Goal: Task Accomplishment & Management: Complete application form

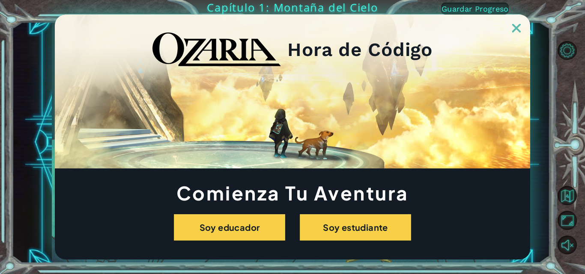
click at [512, 24] on img at bounding box center [516, 28] width 9 height 9
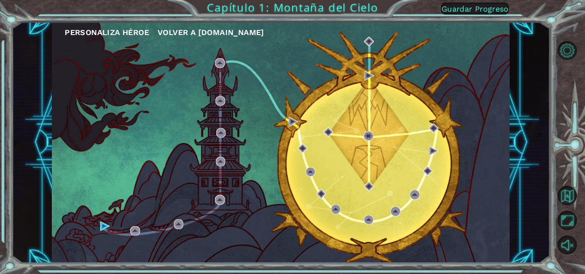
click at [121, 31] on button "Personaliza Héroe" at bounding box center [107, 32] width 84 height 13
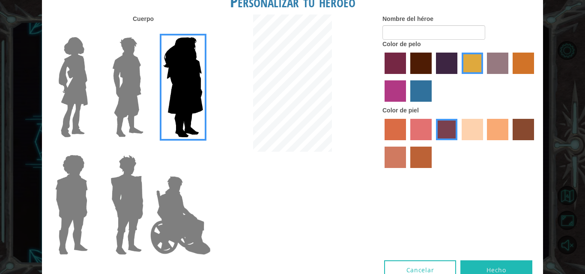
click at [129, 48] on img at bounding box center [128, 87] width 38 height 107
click at [147, 32] on input "Hero Lars" at bounding box center [147, 32] width 0 height 0
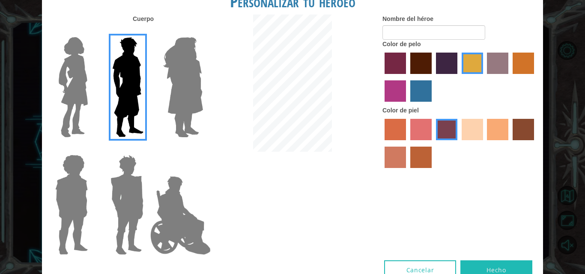
click at [477, 130] on label "sandy beach skin color" at bounding box center [471, 129] width 21 height 21
click at [458, 143] on input "sandy beach skin color" at bounding box center [458, 143] width 0 height 0
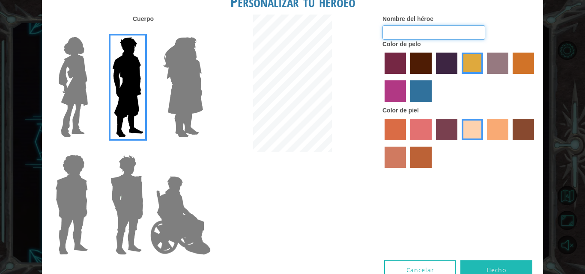
click at [441, 29] on input "Nombre del héroe" at bounding box center [433, 32] width 103 height 15
click at [418, 71] on label "maroon hair color" at bounding box center [420, 63] width 21 height 21
click at [407, 77] on input "maroon hair color" at bounding box center [407, 77] width 0 height 0
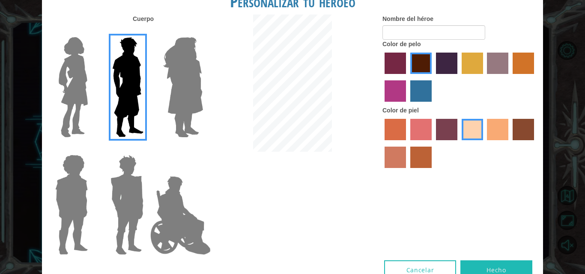
click at [445, 67] on label "hot purple hair color" at bounding box center [446, 63] width 21 height 21
click at [433, 77] on input "hot purple hair color" at bounding box center [433, 77] width 0 height 0
click at [413, 62] on label "maroon hair color" at bounding box center [420, 63] width 21 height 21
click at [407, 77] on input "maroon hair color" at bounding box center [407, 77] width 0 height 0
click at [399, 59] on label "paprika hair color" at bounding box center [394, 63] width 21 height 21
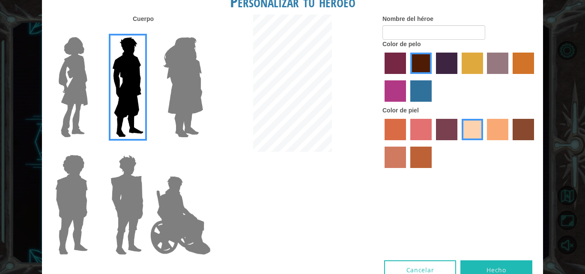
click at [381, 77] on input "paprika hair color" at bounding box center [381, 77] width 0 height 0
click at [423, 87] on label "lachmara hair color" at bounding box center [420, 90] width 21 height 21
click at [407, 105] on input "lachmara hair color" at bounding box center [407, 105] width 0 height 0
click at [472, 71] on label "tulip tree hair color" at bounding box center [471, 63] width 21 height 21
click at [458, 77] on input "tulip tree hair color" at bounding box center [458, 77] width 0 height 0
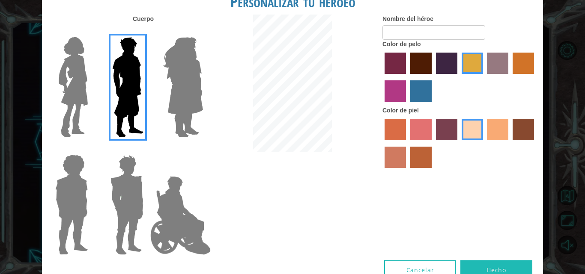
click at [446, 66] on label "hot purple hair color" at bounding box center [446, 63] width 21 height 21
click at [433, 77] on input "hot purple hair color" at bounding box center [433, 77] width 0 height 0
click at [528, 69] on label "gold drop hair color" at bounding box center [522, 63] width 21 height 21
click at [509, 77] on input "gold drop hair color" at bounding box center [509, 77] width 0 height 0
click at [468, 266] on button "Hecho" at bounding box center [496, 270] width 72 height 19
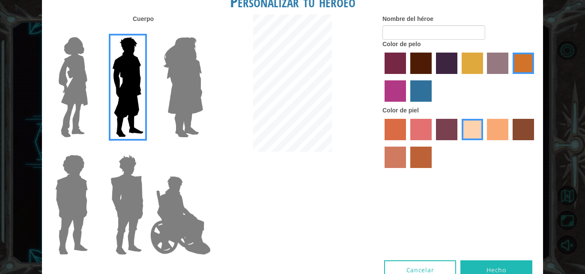
click at [468, 266] on button "Hecho" at bounding box center [496, 270] width 72 height 19
click at [454, 30] on input "Nombre del héroe" at bounding box center [433, 32] width 103 height 15
type input "el golpeador"
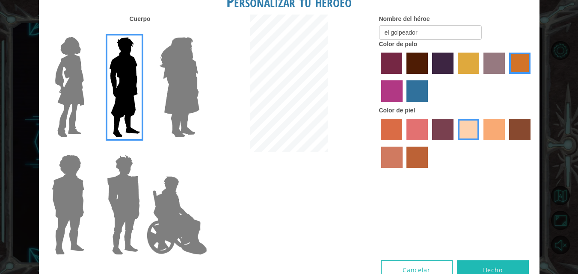
drag, startPoint x: 477, startPoint y: 266, endPoint x: 496, endPoint y: 247, distance: 26.9
click at [496, 247] on div "Cuerpo Nombre del héroe el golpeador Color de pelo Color [PERSON_NAME]" at bounding box center [289, 138] width 501 height 246
click at [495, 271] on button "Hecho" at bounding box center [493, 270] width 72 height 19
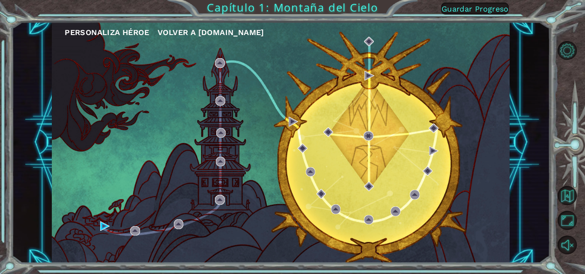
click at [402, 36] on ul "Personaliza Héroe Volver a [DOMAIN_NAME]" at bounding box center [287, 32] width 445 height 13
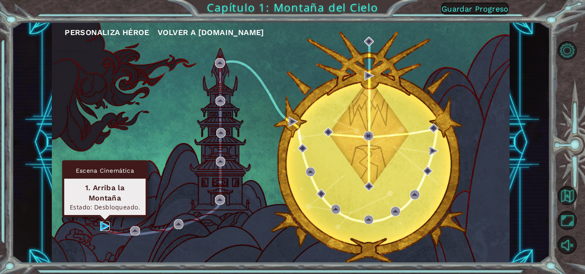
click at [103, 226] on img at bounding box center [104, 226] width 9 height 9
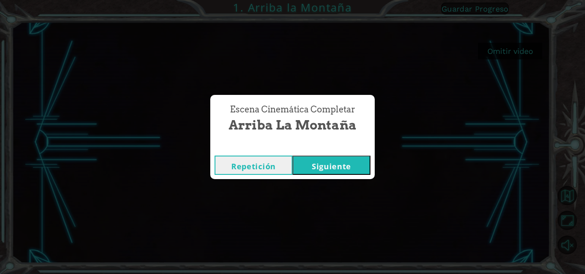
click at [345, 169] on button "Siguiente" at bounding box center [331, 165] width 78 height 19
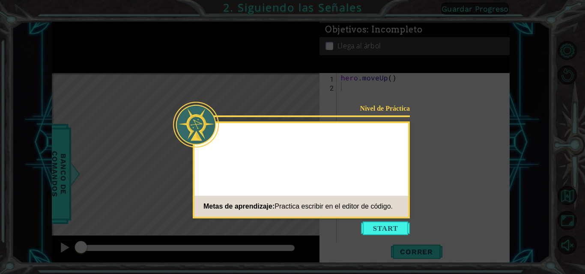
click at [392, 199] on div "Metas de aprendizaje: Practica escribir en el editor de código." at bounding box center [293, 206] width 198 height 17
click at [383, 233] on button "Start" at bounding box center [385, 229] width 49 height 14
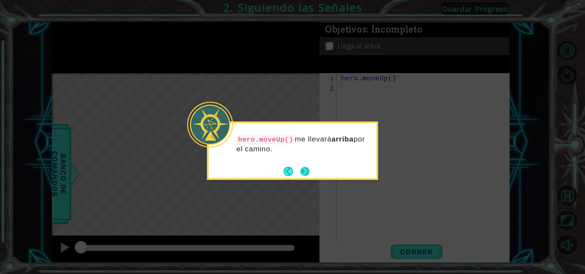
click at [303, 167] on button "Next" at bounding box center [304, 171] width 9 height 9
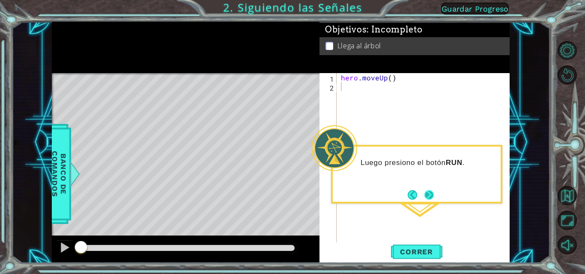
click at [431, 196] on button "Next" at bounding box center [429, 195] width 10 height 10
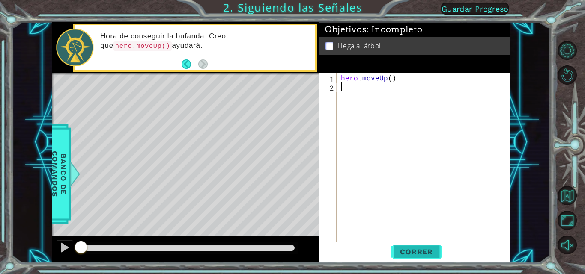
click at [416, 256] on span "Correr" at bounding box center [416, 252] width 50 height 9
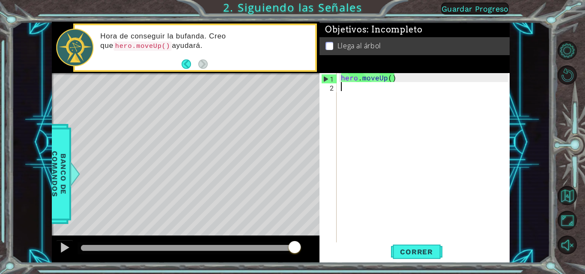
click at [284, 89] on div "Level Map" at bounding box center [249, 199] width 395 height 252
click at [64, 247] on div at bounding box center [64, 247] width 11 height 11
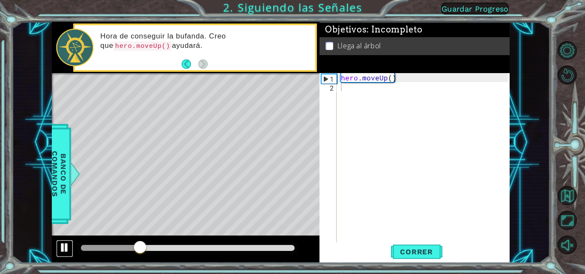
click at [64, 247] on div at bounding box center [64, 247] width 11 height 11
click at [82, 246] on div at bounding box center [82, 248] width 2 height 6
click at [63, 247] on div at bounding box center [64, 247] width 11 height 11
click at [79, 248] on div at bounding box center [187, 249] width 220 height 12
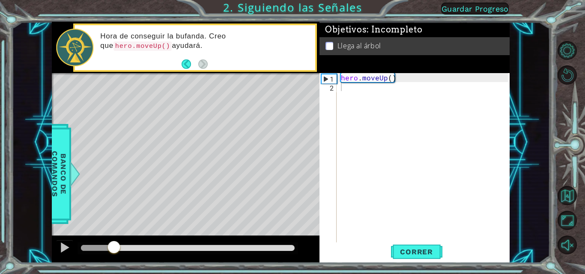
click at [80, 248] on div at bounding box center [187, 249] width 220 height 12
click at [81, 248] on div at bounding box center [82, 248] width 2 height 6
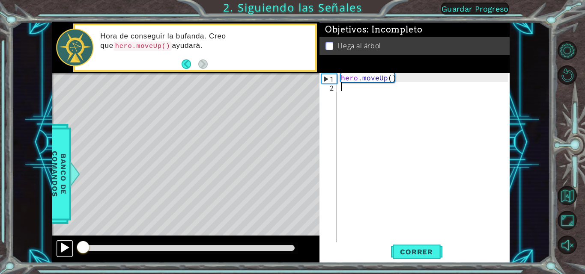
click at [62, 248] on div at bounding box center [64, 247] width 11 height 11
type textarea "h"
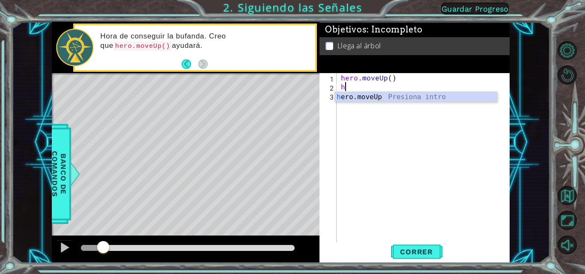
drag, startPoint x: 394, startPoint y: 93, endPoint x: 383, endPoint y: 117, distance: 26.4
click at [383, 117] on div "hero . moveUp ( ) h" at bounding box center [425, 167] width 173 height 189
click at [348, 85] on div "hero . moveUp ( ) h" at bounding box center [425, 167] width 173 height 189
type textarea "h"
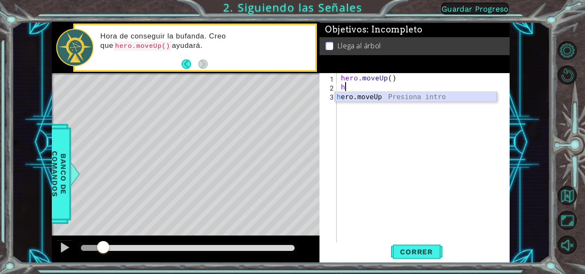
click at [366, 95] on div "h ero.moveUp Presiona intro" at bounding box center [416, 107] width 162 height 31
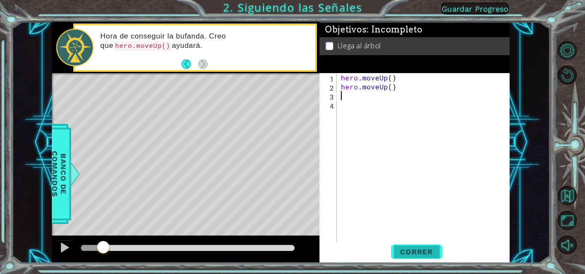
click at [430, 247] on button "Correr" at bounding box center [416, 252] width 51 height 19
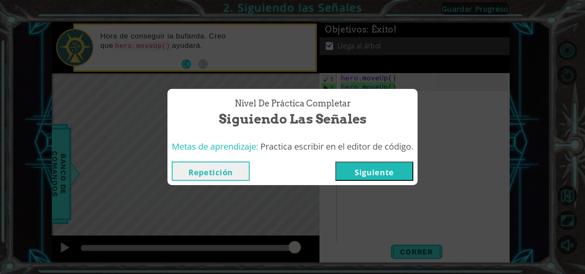
click at [368, 169] on button "Siguiente" at bounding box center [374, 171] width 78 height 19
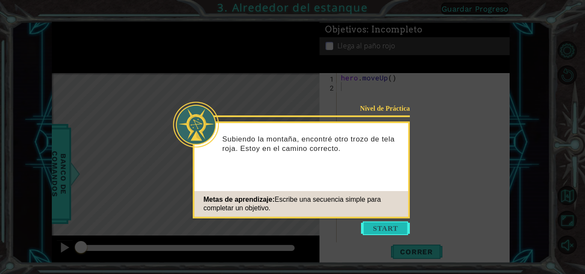
click at [389, 229] on button "Start" at bounding box center [385, 229] width 49 height 14
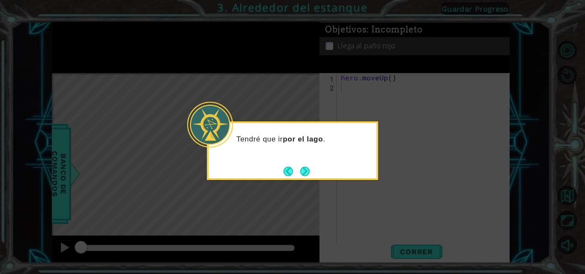
click at [303, 178] on div "Tendré que ir por el lago ." at bounding box center [292, 151] width 171 height 59
click at [306, 176] on button "Next" at bounding box center [304, 171] width 9 height 9
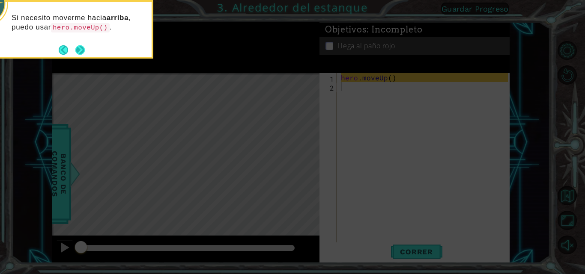
click at [81, 49] on button "Next" at bounding box center [79, 49] width 9 height 9
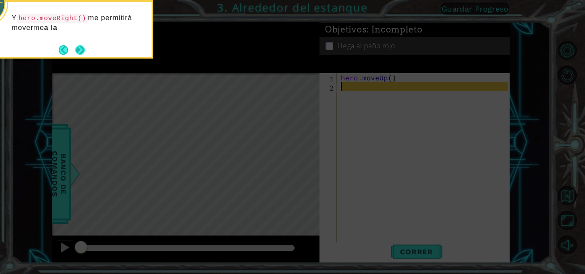
click at [80, 49] on button "Next" at bounding box center [79, 49] width 9 height 9
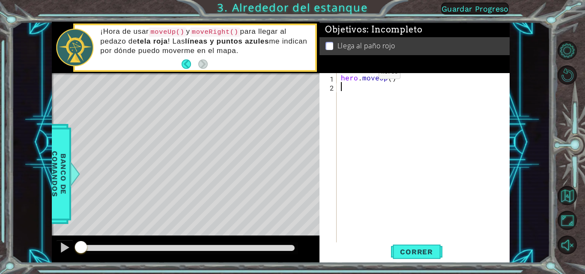
click at [328, 43] on p at bounding box center [329, 46] width 8 height 8
click at [360, 35] on div "Objetivos : Incompleto" at bounding box center [414, 29] width 190 height 15
click at [360, 41] on p "Llega al paño rojo" at bounding box center [366, 45] width 58 height 9
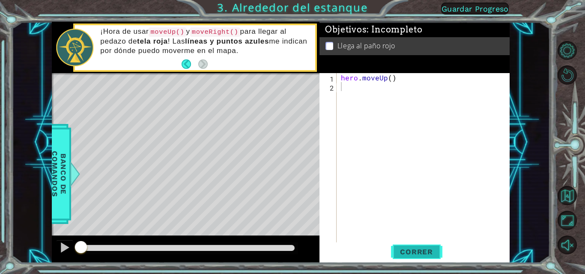
click at [419, 250] on span "Correr" at bounding box center [416, 252] width 50 height 9
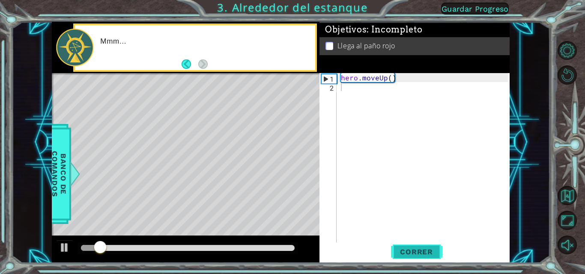
click at [418, 245] on button "Correr" at bounding box center [416, 252] width 51 height 19
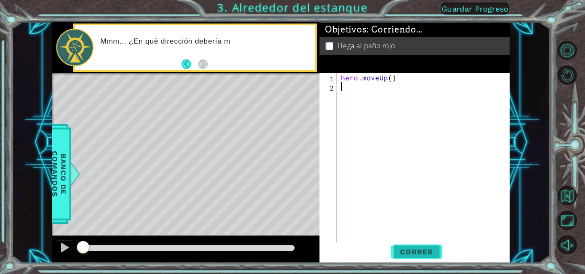
click at [418, 245] on button "Correr" at bounding box center [416, 252] width 51 height 19
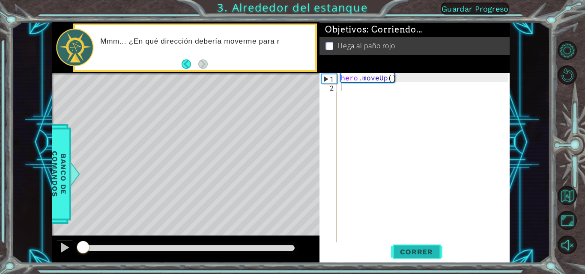
click at [418, 245] on button "Correr" at bounding box center [416, 252] width 51 height 19
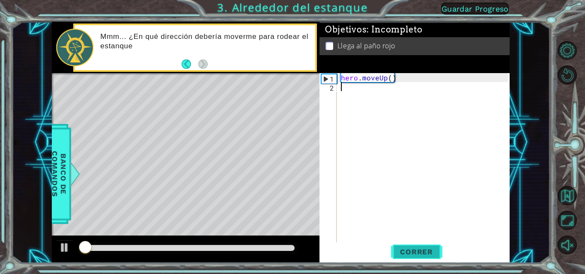
click at [418, 245] on button "Correr" at bounding box center [416, 252] width 51 height 19
click at [417, 245] on button "Correr" at bounding box center [416, 252] width 51 height 19
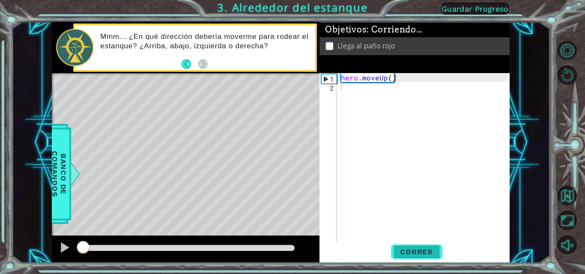
click at [417, 245] on button "Correr" at bounding box center [416, 252] width 51 height 19
click at [417, 243] on button "Correr" at bounding box center [416, 252] width 51 height 19
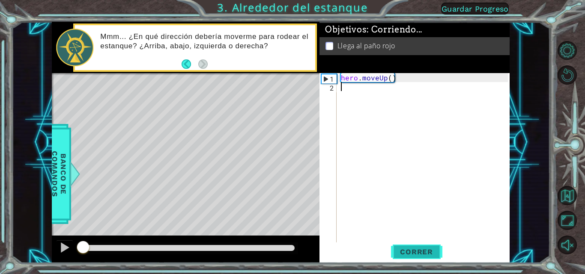
click at [417, 243] on button "Correr" at bounding box center [416, 252] width 51 height 19
click at [417, 242] on div "hero . moveUp ( )" at bounding box center [425, 167] width 173 height 189
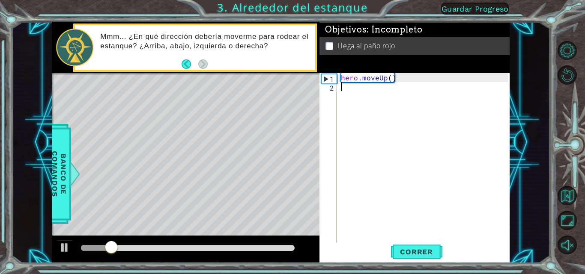
click at [417, 241] on div "hero . moveUp ( )" at bounding box center [425, 167] width 173 height 189
click at [416, 240] on div "hero . moveUp ( )" at bounding box center [425, 167] width 173 height 189
click at [402, 247] on button "Correr" at bounding box center [416, 252] width 51 height 19
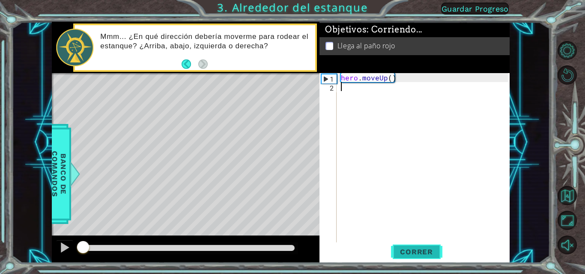
click at [402, 247] on button "Correr" at bounding box center [416, 252] width 51 height 19
click at [402, 246] on button "Correr" at bounding box center [416, 252] width 51 height 19
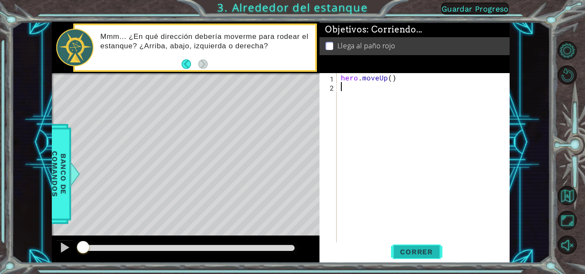
click at [401, 245] on button "Correr" at bounding box center [416, 252] width 51 height 19
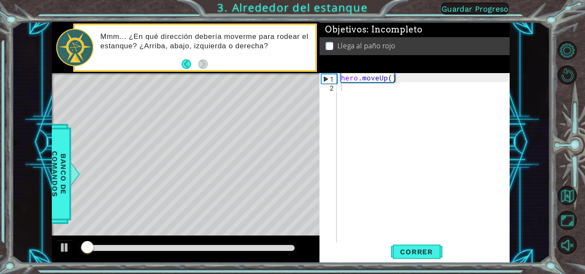
click at [400, 244] on button "Correr" at bounding box center [416, 252] width 51 height 19
click at [398, 241] on div "hero . moveUp ( )" at bounding box center [425, 167] width 173 height 189
click at [400, 243] on div "1 2 hero . moveUp ( ) ההההההההההההההההההההההההההההההההההההההההההההההההההההההההה…" at bounding box center [414, 168] width 190 height 190
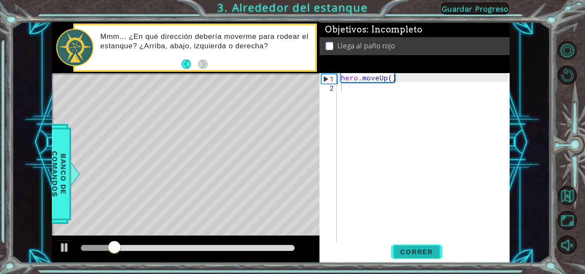
click at [401, 245] on button "Correr" at bounding box center [416, 252] width 51 height 19
click at [402, 247] on button "Correr" at bounding box center [416, 252] width 51 height 19
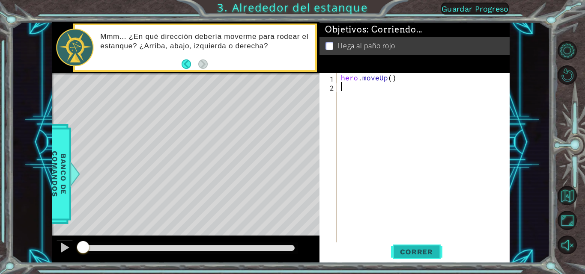
click at [402, 247] on button "Correr" at bounding box center [416, 252] width 51 height 19
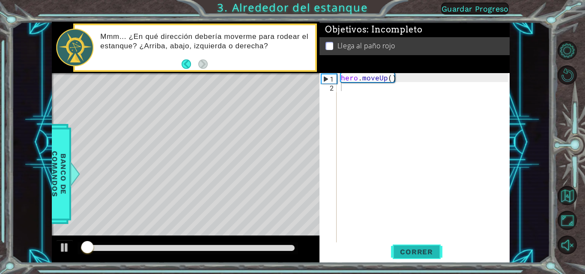
click at [402, 247] on button "Correr" at bounding box center [416, 252] width 51 height 19
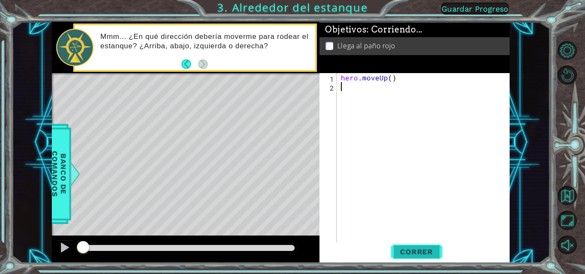
click at [402, 247] on button "Correr" at bounding box center [416, 252] width 51 height 19
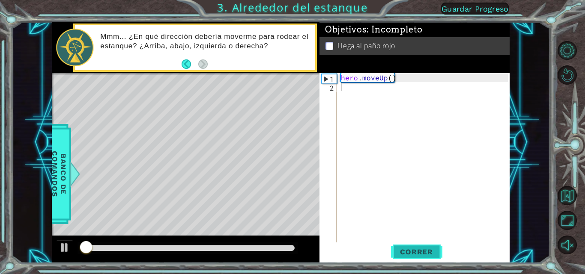
click at [402, 247] on button "Correr" at bounding box center [416, 252] width 51 height 19
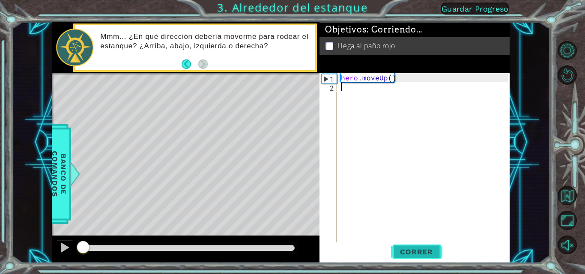
click at [402, 247] on button "Correr" at bounding box center [416, 252] width 51 height 19
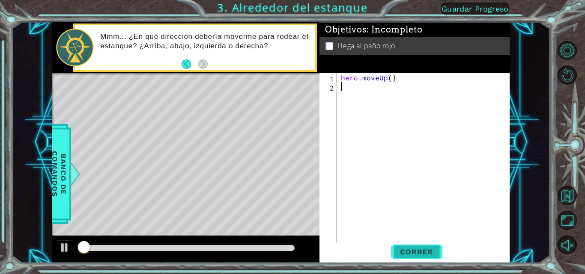
click at [402, 247] on button "Correr" at bounding box center [416, 252] width 51 height 19
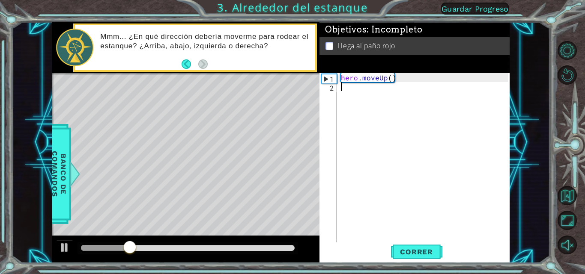
click at [268, 247] on div at bounding box center [188, 248] width 214 height 6
click at [106, 247] on div at bounding box center [174, 248] width 187 height 6
click at [103, 248] on div at bounding box center [102, 248] width 15 height 15
click at [86, 246] on div at bounding box center [82, 248] width 15 height 15
drag, startPoint x: 100, startPoint y: 246, endPoint x: 179, endPoint y: 245, distance: 79.2
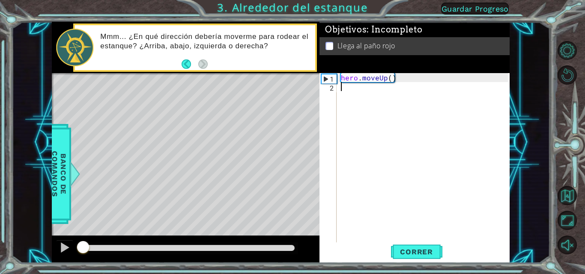
click at [91, 245] on div at bounding box center [82, 248] width 15 height 15
click at [189, 244] on div at bounding box center [187, 249] width 220 height 12
click at [188, 244] on div at bounding box center [187, 249] width 220 height 12
drag, startPoint x: 134, startPoint y: 240, endPoint x: 88, endPoint y: 252, distance: 48.3
click at [88, 252] on div at bounding box center [187, 249] width 220 height 12
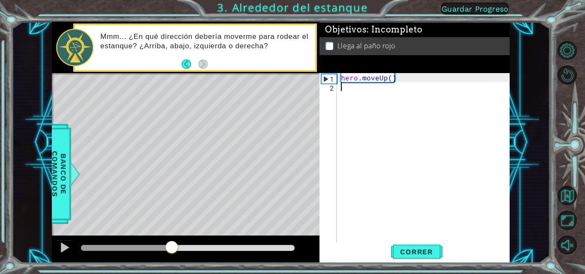
click at [89, 253] on div at bounding box center [187, 249] width 220 height 12
click at [83, 249] on div at bounding box center [126, 248] width 91 height 6
drag, startPoint x: 82, startPoint y: 248, endPoint x: 90, endPoint y: 248, distance: 7.7
click at [90, 248] on div at bounding box center [89, 248] width 15 height 15
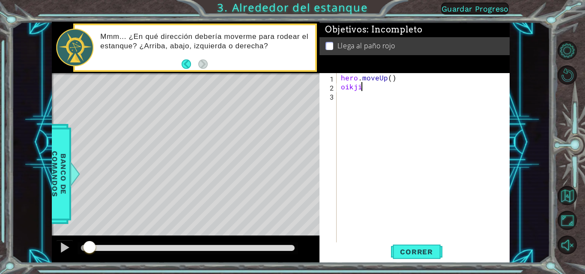
scroll to position [0, 0]
type textarea "oi"
click at [384, 98] on div "her o .moveR i ght Presiona intro" at bounding box center [416, 107] width 162 height 31
click at [407, 250] on span "Correr" at bounding box center [416, 252] width 50 height 9
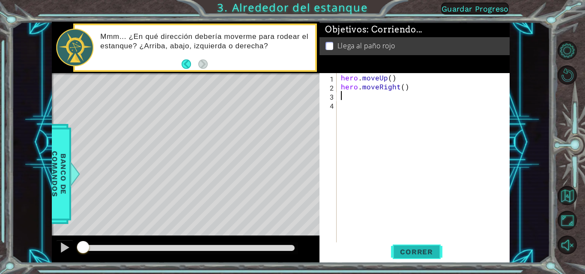
click at [407, 250] on span "Correr" at bounding box center [416, 252] width 50 height 9
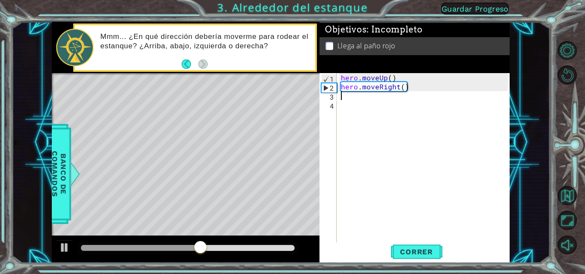
click at [81, 250] on div at bounding box center [187, 249] width 220 height 12
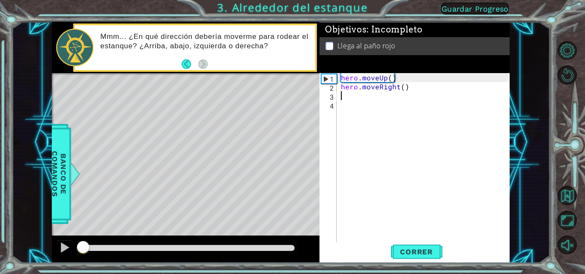
click at [83, 248] on div at bounding box center [82, 248] width 2 height 6
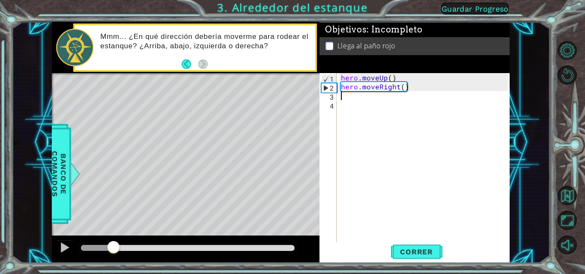
drag, startPoint x: 83, startPoint y: 247, endPoint x: 122, endPoint y: 247, distance: 38.9
click at [121, 247] on div at bounding box center [113, 248] width 15 height 15
drag, startPoint x: 124, startPoint y: 247, endPoint x: 130, endPoint y: 247, distance: 6.4
click at [130, 247] on div at bounding box center [128, 248] width 15 height 15
click at [128, 246] on div at bounding box center [128, 248] width 15 height 15
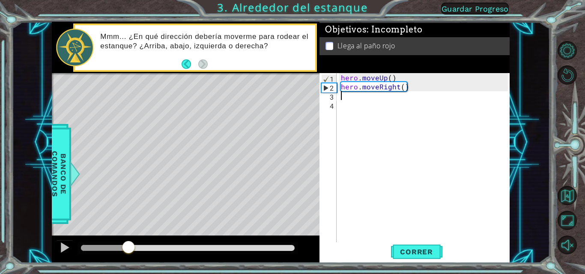
type textarea "h"
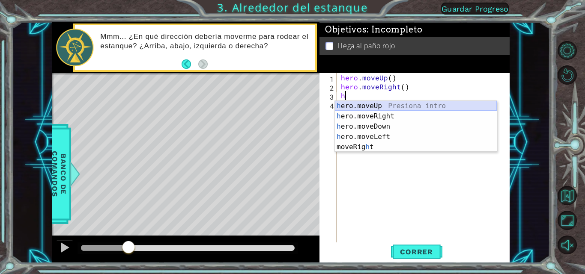
click at [375, 108] on div "h ero.moveUp Presiona intro h ero.moveRight Presiona intro h ero.moveDown Presi…" at bounding box center [416, 137] width 162 height 72
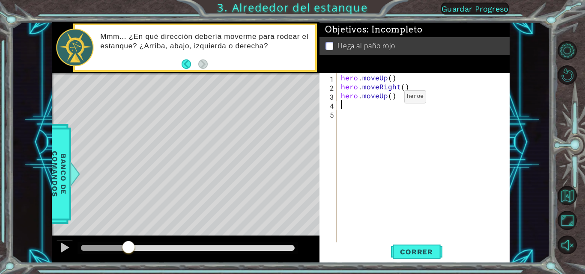
click at [389, 99] on div "hero . moveUp ( ) hero . moveRight ( ) hero . moveUp ( )" at bounding box center [425, 167] width 173 height 189
type textarea "hero.moveUp(2)"
click at [428, 250] on span "Correr" at bounding box center [416, 252] width 50 height 9
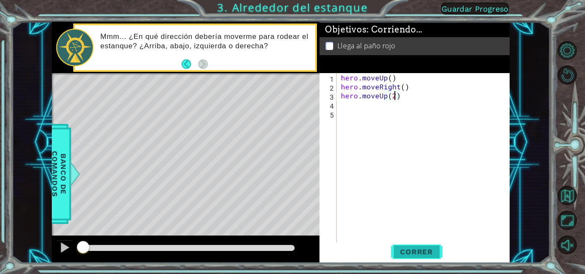
click at [428, 250] on span "Correr" at bounding box center [416, 252] width 50 height 9
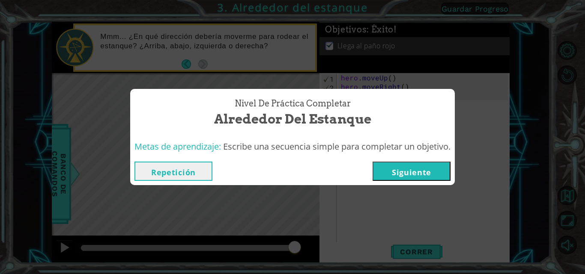
click at [404, 175] on button "Siguiente" at bounding box center [411, 171] width 78 height 19
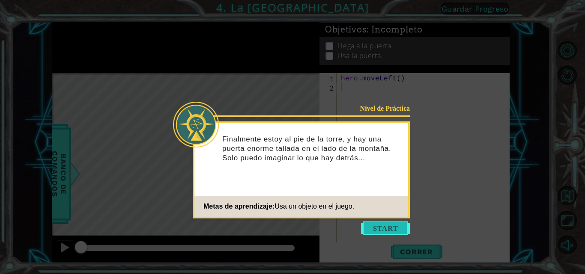
click at [392, 232] on button "Start" at bounding box center [385, 229] width 49 height 14
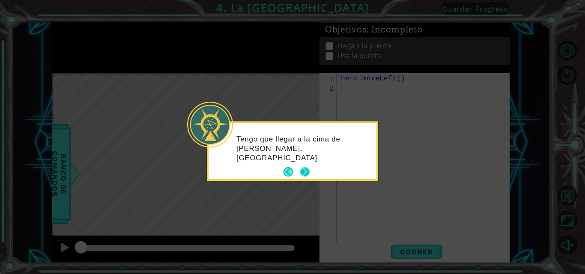
click at [305, 175] on button "Next" at bounding box center [304, 171] width 9 height 9
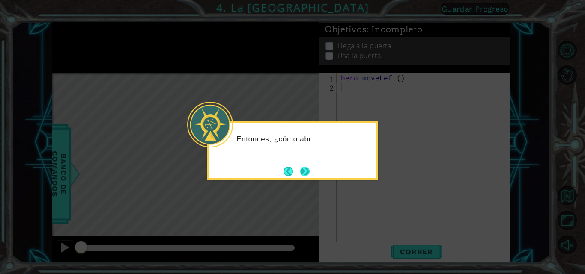
click at [303, 172] on button "Next" at bounding box center [304, 171] width 9 height 9
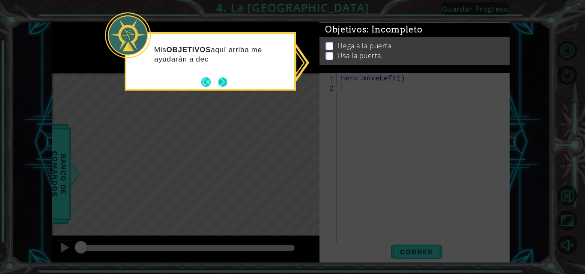
click at [224, 80] on button "Next" at bounding box center [222, 81] width 9 height 9
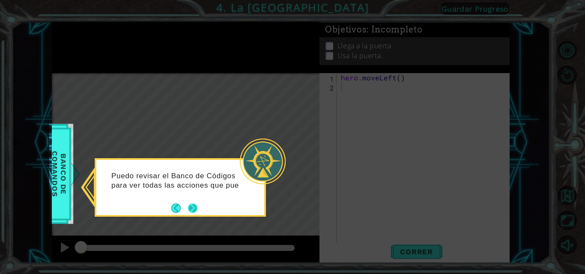
click at [192, 212] on button "Next" at bounding box center [192, 208] width 9 height 9
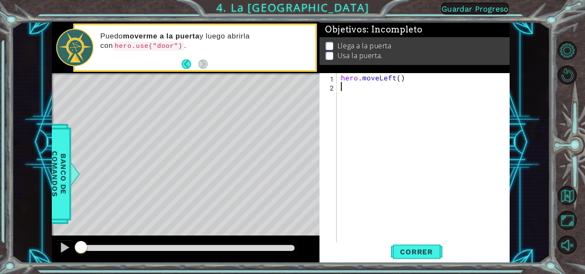
type textarea "ol"
click at [357, 96] on div "her o .move L eft Presiona intro" at bounding box center [416, 107] width 162 height 31
click at [402, 86] on div "hero . moveLeft ( ) hero . moveLeft ( )" at bounding box center [425, 167] width 173 height 189
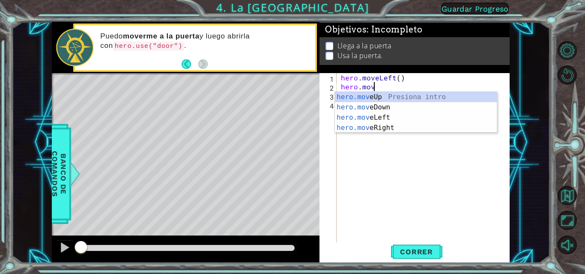
type textarea "h"
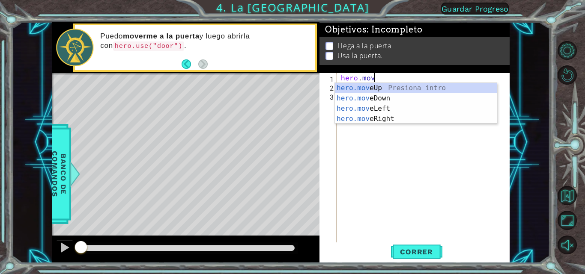
type textarea "h"
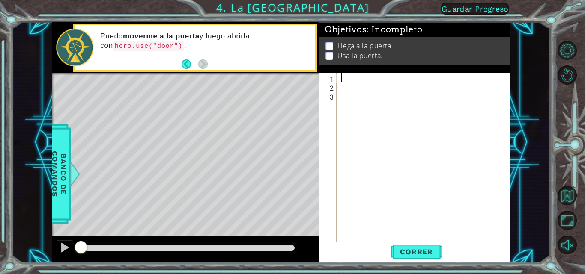
type textarea "h"
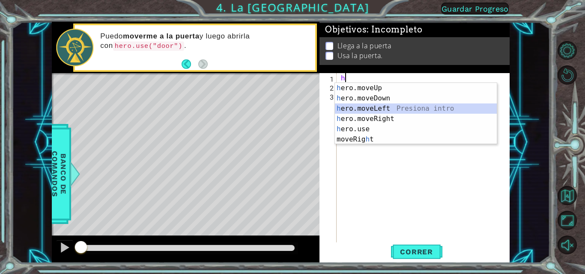
click at [379, 107] on div "h ero.moveUp Presiona intro h ero.moveDown Presiona intro h ero.moveLeft Presio…" at bounding box center [416, 124] width 162 height 82
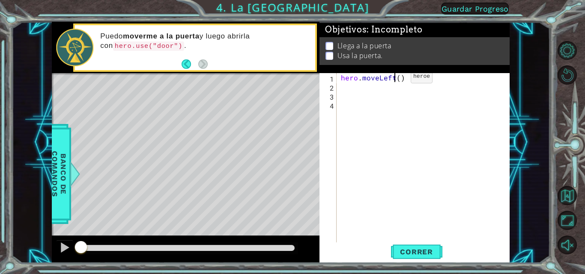
click at [396, 79] on div "hero . moveLeft ( )" at bounding box center [425, 167] width 173 height 189
click at [398, 79] on div "hero . moveLeft ( )" at bounding box center [425, 167] width 173 height 189
type textarea "hero.moveLeft(2)"
click at [398, 78] on div "hero . moveLeft ( 2 )" at bounding box center [425, 167] width 173 height 189
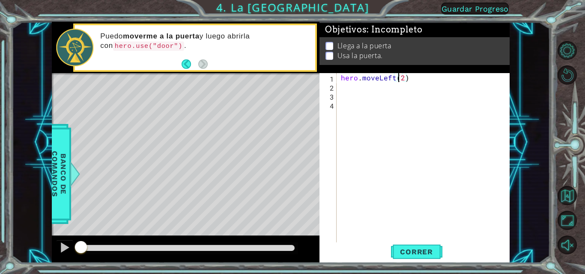
click at [347, 88] on div "hero . moveLeft ( 2 )" at bounding box center [425, 167] width 173 height 189
type textarea "h"
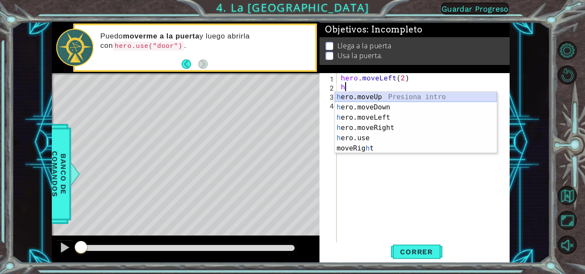
click at [366, 98] on div "h ero.moveUp Presiona intro h ero.moveDown Presiona intro h ero.moveLeft Presio…" at bounding box center [416, 133] width 162 height 82
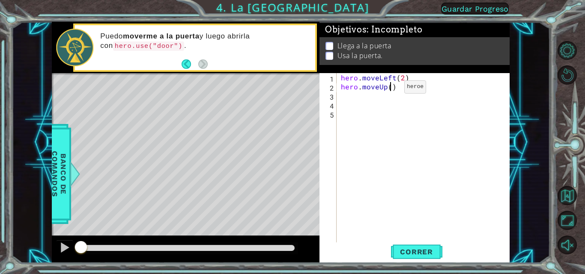
click at [389, 89] on div "hero . moveLeft ( 2 ) hero . moveUp ( )" at bounding box center [425, 167] width 173 height 189
type textarea "hero.moveUp(2)"
click at [343, 103] on div "hero . moveLeft ( 2 ) hero . moveUp ( 2 )" at bounding box center [425, 167] width 173 height 189
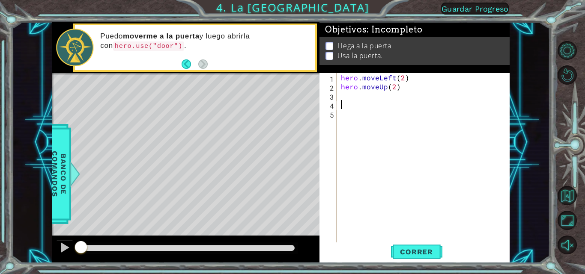
click at [341, 94] on div "hero . moveLeft ( 2 ) hero . moveUp ( 2 )" at bounding box center [425, 167] width 173 height 189
type textarea "h"
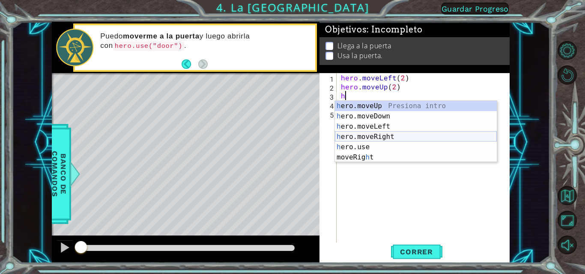
click at [375, 135] on div "h ero.moveUp Presiona intro h ero.moveDown Presiona intro h ero.moveLeft Presio…" at bounding box center [416, 142] width 162 height 82
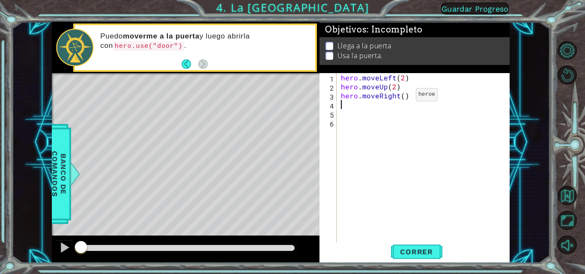
click at [401, 96] on div "hero . moveLeft ( 2 ) hero . moveUp ( 2 ) hero . moveRight ( )" at bounding box center [425, 167] width 173 height 189
type textarea "hero.moveRight(2)"
click at [341, 106] on div "hero . moveLeft ( 2 ) hero . moveUp ( 2 ) hero . moveRight ( 2 )" at bounding box center [425, 167] width 173 height 189
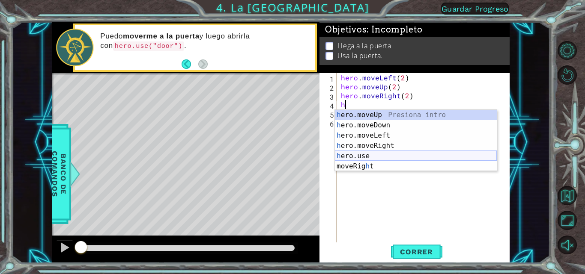
click at [353, 158] on div "h ero.moveUp Presiona intro h ero.moveDown Presiona intro h ero.moveLeft Presio…" at bounding box center [416, 151] width 162 height 82
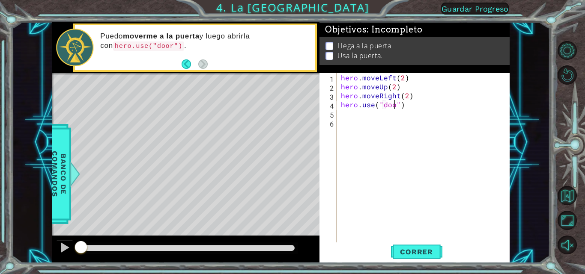
scroll to position [0, 3]
type textarea "hero.use("door")"
click at [389, 142] on div "hero . moveLeft ( 2 ) hero . moveUp ( 2 ) hero . moveRight ( 2 ) hero . use ( "…" at bounding box center [425, 167] width 173 height 189
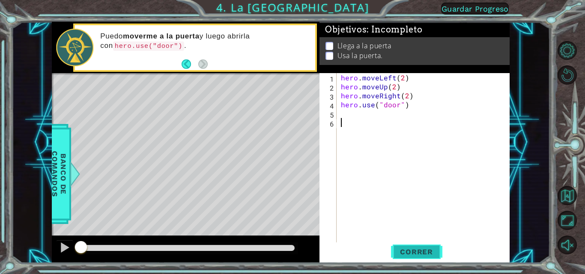
click at [410, 250] on span "Correr" at bounding box center [416, 252] width 50 height 9
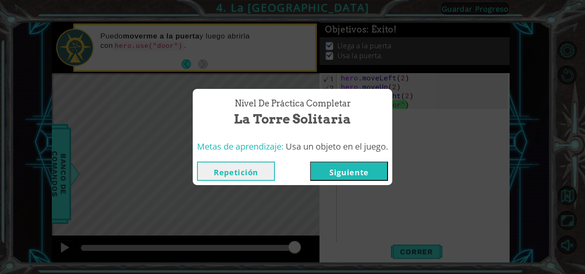
drag, startPoint x: 410, startPoint y: 250, endPoint x: 356, endPoint y: 167, distance: 98.9
click at [356, 167] on button "Siguiente" at bounding box center [349, 171] width 78 height 19
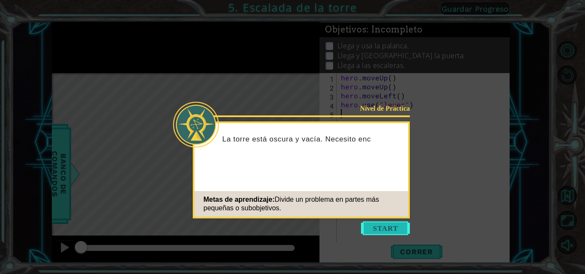
click at [381, 224] on button "Start" at bounding box center [385, 229] width 49 height 14
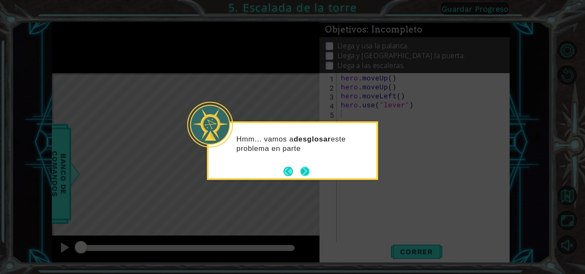
click at [306, 174] on button "Next" at bounding box center [304, 171] width 9 height 9
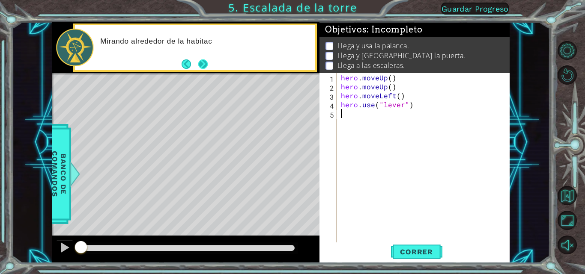
click at [208, 62] on button "Next" at bounding box center [202, 63] width 9 height 9
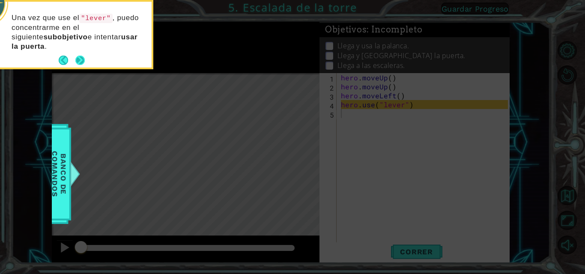
click at [83, 50] on p "Una vez que use el "lever" , puedo concentrarme en el siguiente subobjetivo e i…" at bounding box center [79, 32] width 134 height 38
click at [81, 58] on button "Next" at bounding box center [79, 60] width 9 height 9
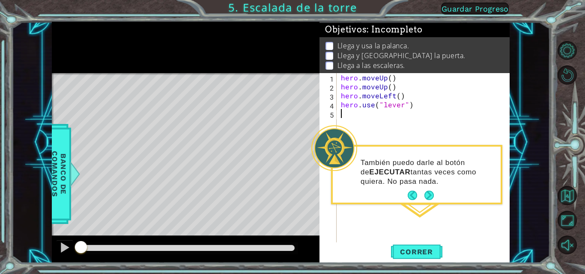
click at [429, 193] on button "Next" at bounding box center [428, 195] width 9 height 9
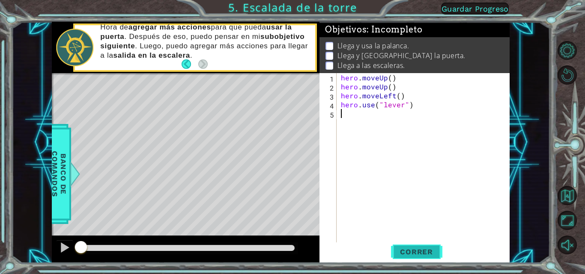
click at [417, 253] on span "Correr" at bounding box center [416, 252] width 50 height 9
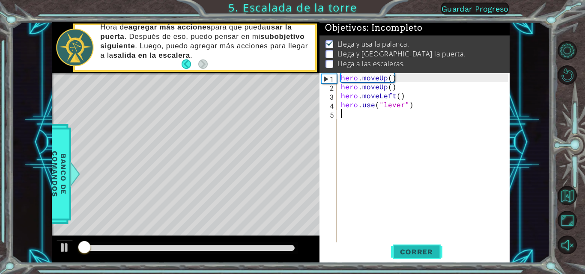
scroll to position [6, 0]
click at [417, 253] on span "Correr" at bounding box center [416, 252] width 50 height 9
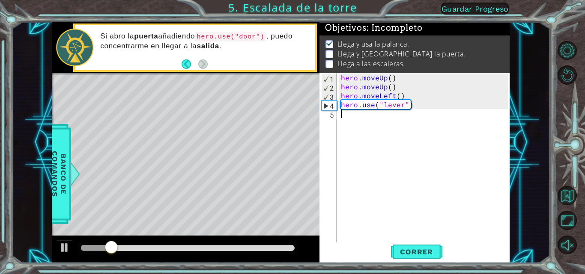
click at [82, 249] on div at bounding box center [96, 248] width 30 height 6
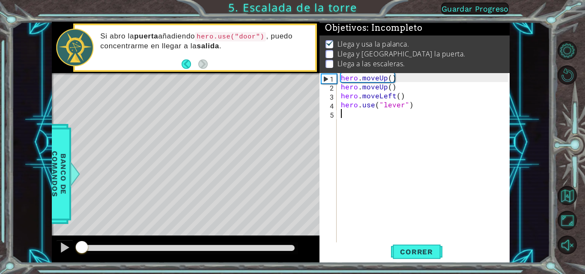
drag, startPoint x: 81, startPoint y: 247, endPoint x: 74, endPoint y: 247, distance: 7.7
drag, startPoint x: 74, startPoint y: 247, endPoint x: 68, endPoint y: 247, distance: 6.4
drag, startPoint x: 82, startPoint y: 247, endPoint x: 67, endPoint y: 250, distance: 14.9
click at [67, 250] on div at bounding box center [185, 249] width 267 height 27
click at [362, 119] on div "hero . moveUp ( ) hero . moveUp ( ) hero . moveLeft ( ) hero . use ( "lever" )" at bounding box center [425, 167] width 173 height 189
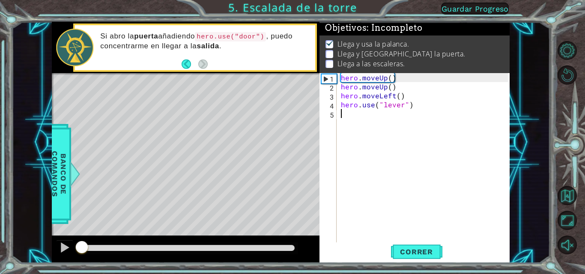
type textarea "h"
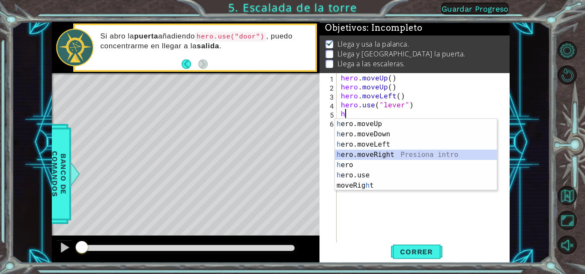
click at [376, 153] on div "h ero.moveUp Presiona intro h ero.moveDown Presiona intro h ero.moveLeft Presio…" at bounding box center [416, 165] width 162 height 92
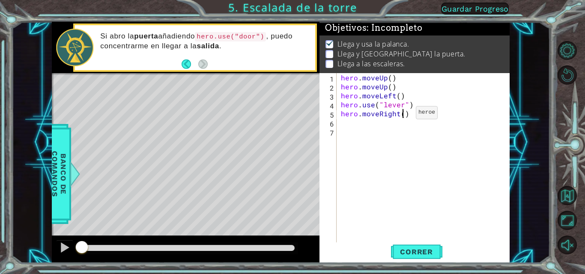
click at [401, 115] on div "hero . moveUp ( ) hero . moveUp ( ) hero . moveLeft ( ) hero . use ( "lever" ) …" at bounding box center [425, 167] width 173 height 189
type textarea "hero.moveRight(3)"
click at [345, 124] on div "hero . moveUp ( ) hero . moveUp ( ) hero . moveLeft ( ) hero . use ( "lever" ) …" at bounding box center [425, 167] width 173 height 189
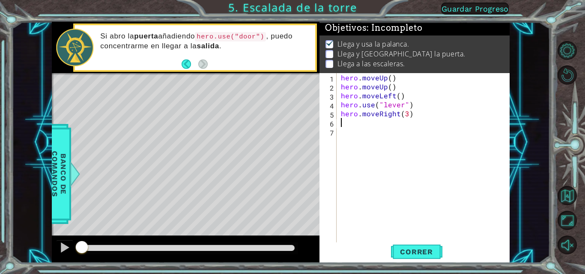
type textarea "h"
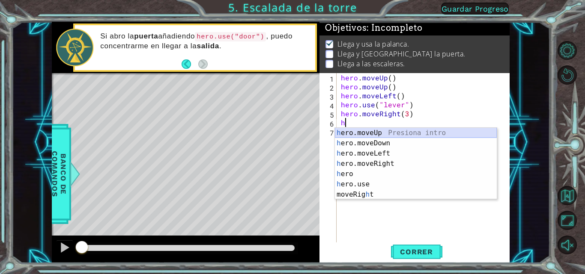
click at [370, 129] on div "h ero.moveUp Presiona intro h ero.moveDown Presiona intro h ero.moveLeft Presio…" at bounding box center [416, 174] width 162 height 92
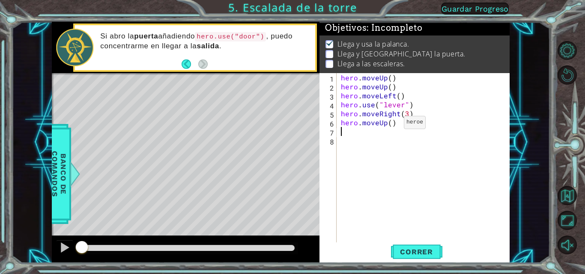
click at [389, 125] on div "hero . moveUp ( ) hero . moveUp ( ) hero . moveLeft ( ) hero . use ( "lever" ) …" at bounding box center [425, 167] width 173 height 189
type textarea "hero.moveUp(2)"
click at [356, 135] on div "hero . moveUp ( ) hero . moveUp ( ) hero . moveLeft ( ) hero . use ( "lever" ) …" at bounding box center [425, 167] width 173 height 189
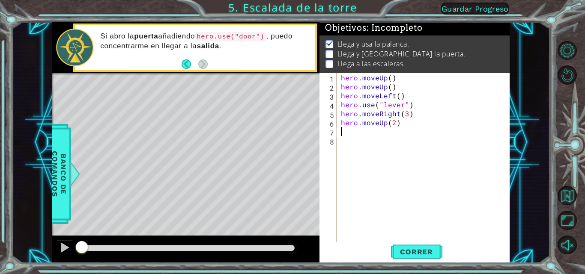
type textarea "h"
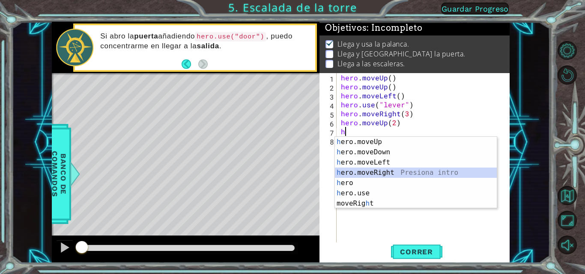
click at [377, 173] on div "h ero.moveUp Presiona intro h ero.moveDown Presiona intro h ero.moveLeft Presio…" at bounding box center [416, 183] width 162 height 92
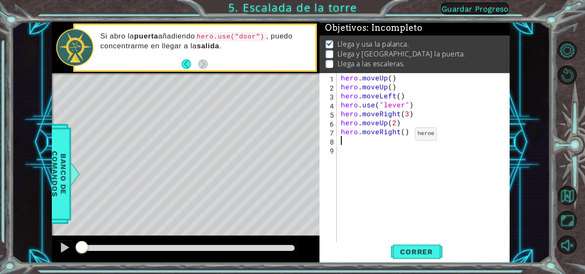
click at [400, 136] on div "hero . moveUp ( ) hero . moveUp ( ) hero . moveLeft ( ) hero . use ( "lever" ) …" at bounding box center [425, 167] width 173 height 189
click at [402, 134] on div "hero . moveUp ( ) hero . moveUp ( ) hero . moveLeft ( ) hero . use ( "lever" ) …" at bounding box center [425, 167] width 173 height 189
type textarea "hero.moveRight(3)"
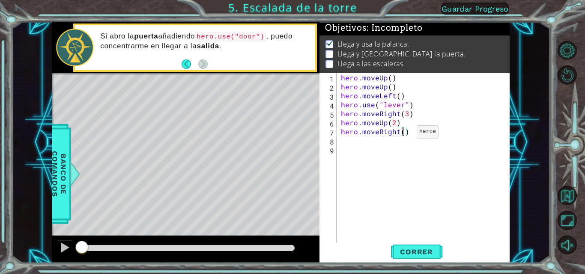
scroll to position [0, 4]
click at [340, 140] on div "hero . moveUp ( ) hero . moveUp ( ) hero . moveLeft ( ) hero . use ( "lever" ) …" at bounding box center [425, 167] width 173 height 189
type textarea "h"
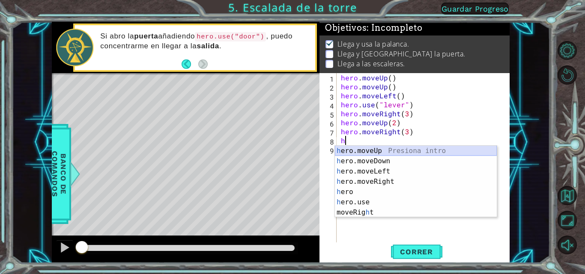
click at [359, 149] on div "h ero.moveUp Presiona intro h ero.moveDown Presiona intro h ero.moveLeft Presio…" at bounding box center [416, 192] width 162 height 92
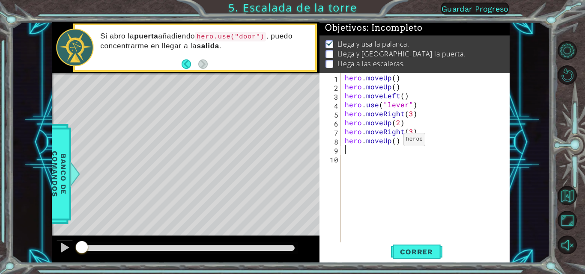
click at [392, 142] on div "hero . moveUp ( ) hero . moveUp ( ) hero . moveLeft ( ) hero . use ( "lever" ) …" at bounding box center [427, 167] width 169 height 189
click at [414, 252] on span "Correr" at bounding box center [416, 252] width 50 height 9
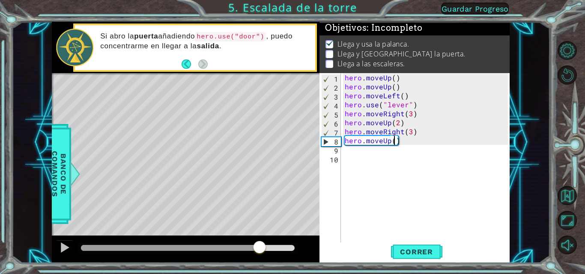
drag, startPoint x: 231, startPoint y: 245, endPoint x: 329, endPoint y: 245, distance: 98.0
click at [329, 245] on div "1 ההההההההההההההההההההההההההההההההההההההההההההההההההההההההההההההההההההההההההההה…" at bounding box center [280, 142] width 457 height 241
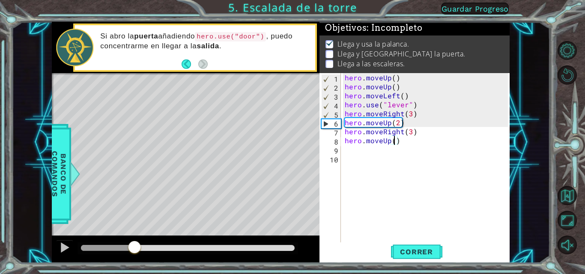
drag, startPoint x: 103, startPoint y: 248, endPoint x: 135, endPoint y: 247, distance: 32.1
click at [135, 247] on div at bounding box center [134, 248] width 15 height 15
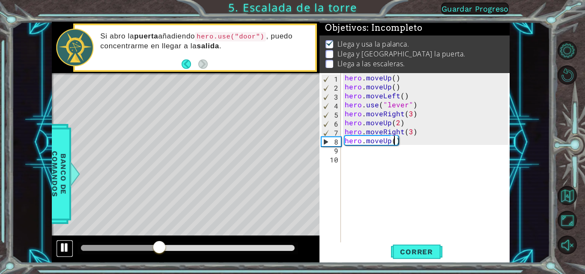
click at [66, 248] on div at bounding box center [64, 247] width 11 height 11
click at [414, 131] on div "hero . moveUp ( ) hero . moveUp ( ) hero . moveLeft ( ) hero . use ( "lever" ) …" at bounding box center [427, 167] width 169 height 189
type textarea "hero.moveRight(3)"
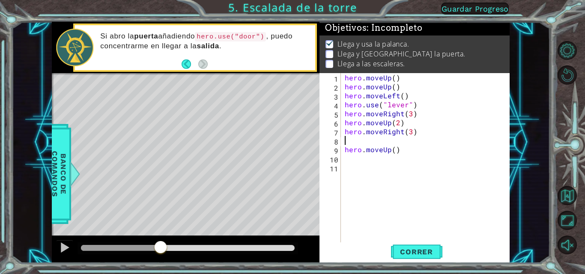
click at [403, 126] on div "hero . moveUp ( ) hero . moveUp ( ) hero . moveLeft ( ) hero . use ( "lever" ) …" at bounding box center [427, 167] width 169 height 189
type textarea "hero.moveUp(2)"
click at [374, 154] on div "hero . moveUp ( ) hero . moveUp ( ) hero . moveLeft ( ) hero . use ( "lever" ) …" at bounding box center [427, 167] width 169 height 189
type textarea "hero.moveRight(3)"
click at [364, 130] on div "hero . moveUp ( ) hero . moveUp ( ) hero . moveLeft ( ) hero . use ( "lever" ) …" at bounding box center [427, 167] width 169 height 189
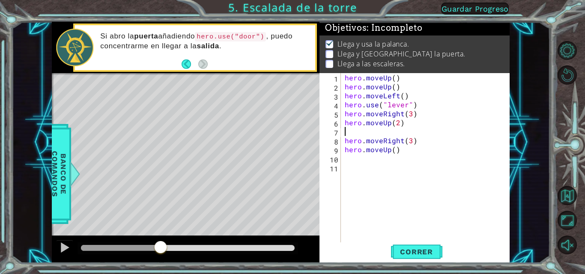
type textarea "h"
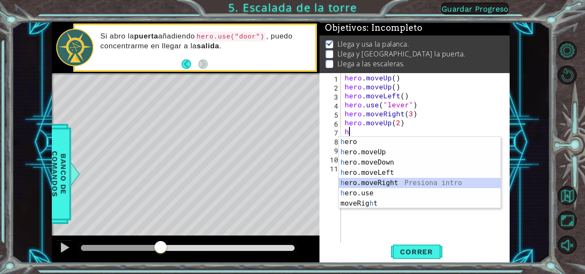
click at [370, 188] on div "h ero Presiona intro h ero.moveUp Presiona intro h ero.moveDown Presiona intro …" at bounding box center [420, 183] width 162 height 92
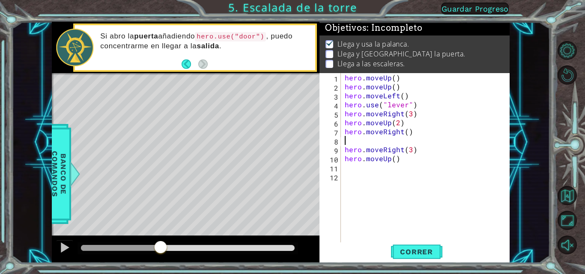
click at [414, 136] on div "hero . moveUp ( ) hero . moveUp ( ) hero . moveLeft ( ) hero . use ( "lever" ) …" at bounding box center [427, 167] width 169 height 189
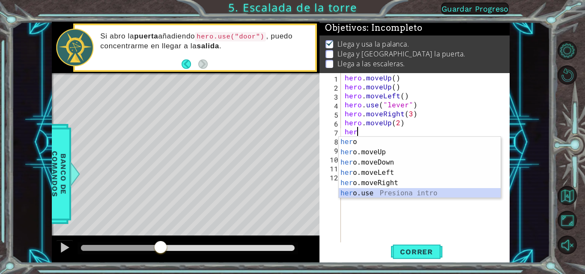
click at [368, 192] on div "her o Presiona intro her o.moveUp Presiona intro her o.moveDown Presiona intro …" at bounding box center [420, 178] width 162 height 82
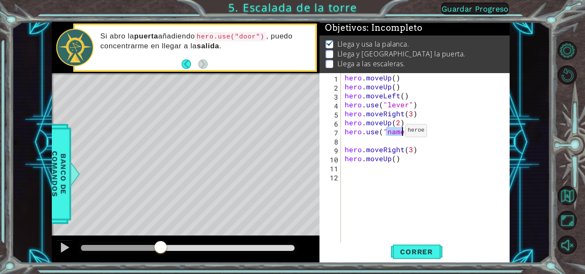
click at [394, 133] on div "hero . moveUp ( ) hero . moveUp ( ) hero . moveLeft ( ) hero . use ( "lever" ) …" at bounding box center [425, 158] width 165 height 171
click at [400, 133] on div "hero . moveUp ( ) hero . moveUp ( ) hero . moveLeft ( ) hero . use ( "lever" ) …" at bounding box center [427, 167] width 169 height 189
drag, startPoint x: 401, startPoint y: 134, endPoint x: 385, endPoint y: 136, distance: 16.4
click at [385, 136] on div "hero . moveUp ( ) hero . moveUp ( ) hero . moveLeft ( ) hero . use ( "lever" ) …" at bounding box center [427, 167] width 169 height 189
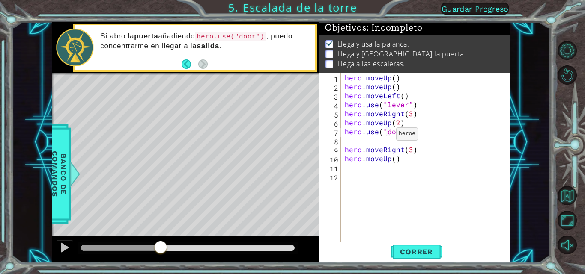
type textarea "hero.use("door")"
click at [384, 142] on div "hero . moveUp ( ) hero . moveUp ( ) hero . moveLeft ( ) hero . use ( "lever" ) …" at bounding box center [427, 167] width 169 height 189
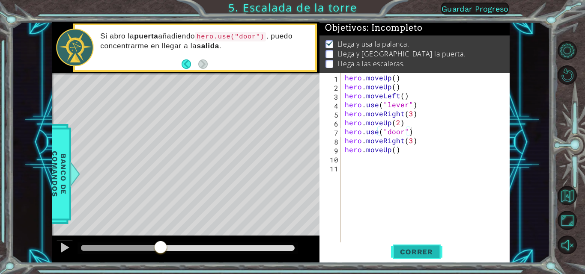
click at [413, 248] on span "Correr" at bounding box center [416, 252] width 50 height 9
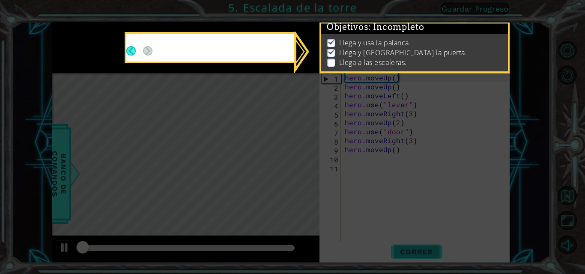
scroll to position [6, 0]
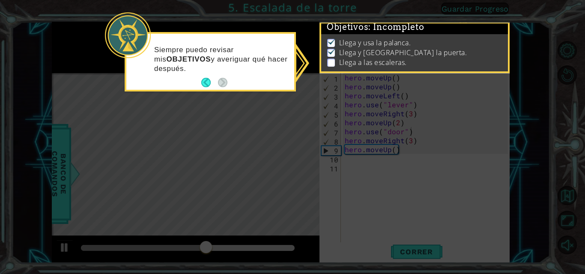
click at [392, 154] on icon at bounding box center [292, 137] width 585 height 274
click at [210, 81] on button "Back" at bounding box center [209, 82] width 17 height 9
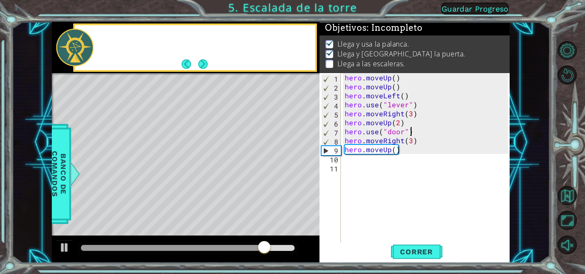
scroll to position [12, 0]
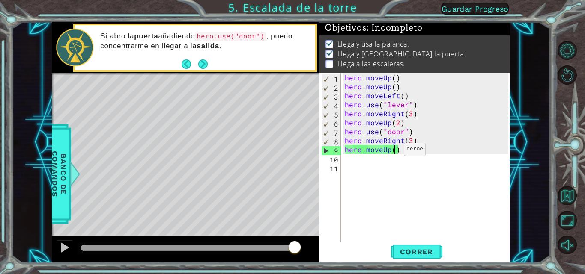
click at [393, 151] on div "hero . moveUp ( ) hero . moveUp ( ) hero . moveLeft ( ) hero . use ( "lever" ) …" at bounding box center [427, 167] width 169 height 189
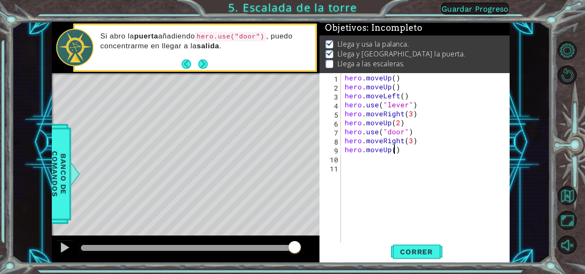
type textarea "hero.moveUp(2)"
click at [347, 160] on div "hero . moveUp ( ) hero . moveUp ( ) hero . moveLeft ( ) hero . use ( "lever" ) …" at bounding box center [427, 167] width 169 height 189
click at [415, 143] on div "hero . moveUp ( ) hero . moveUp ( ) hero . moveLeft ( ) hero . use ( "lever" ) …" at bounding box center [427, 167] width 169 height 189
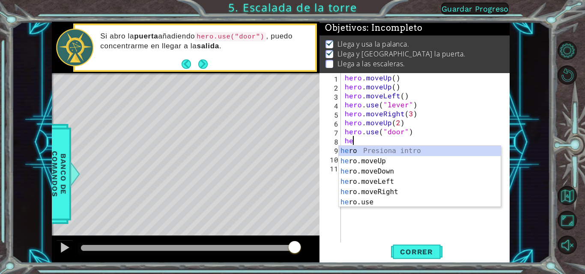
type textarea "h"
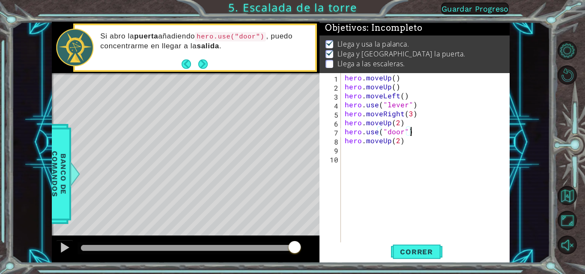
click at [403, 144] on div "hero . moveUp ( ) hero . moveUp ( ) hero . moveLeft ( ) hero . use ( "lever" ) …" at bounding box center [427, 167] width 169 height 189
type textarea "hero.moveUp(2)"
click at [345, 150] on div "hero . moveUp ( ) hero . moveUp ( ) hero . moveLeft ( ) hero . use ( "lever" ) …" at bounding box center [427, 167] width 169 height 189
type textarea "h"
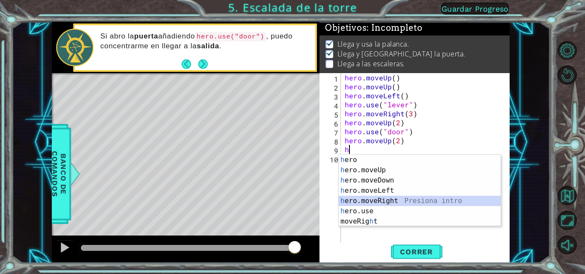
click at [379, 203] on div "h ero Presiona intro h ero.moveUp Presiona intro h ero.moveDown Presiona intro …" at bounding box center [420, 201] width 162 height 92
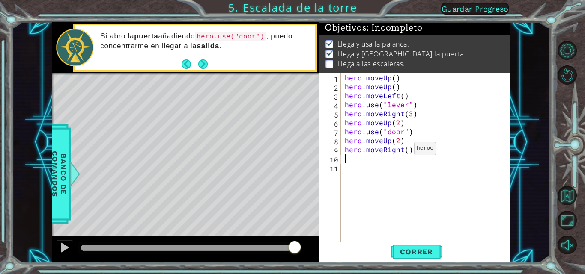
click at [403, 151] on div "hero . moveUp ( ) hero . moveUp ( ) hero . moveLeft ( ) hero . use ( "lever" ) …" at bounding box center [427, 167] width 169 height 189
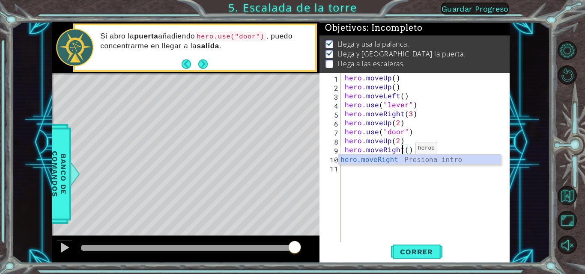
click at [404, 151] on div "hero . moveUp ( ) hero . moveUp ( ) hero . moveLeft ( ) hero . use ( "lever" ) …" at bounding box center [427, 167] width 169 height 189
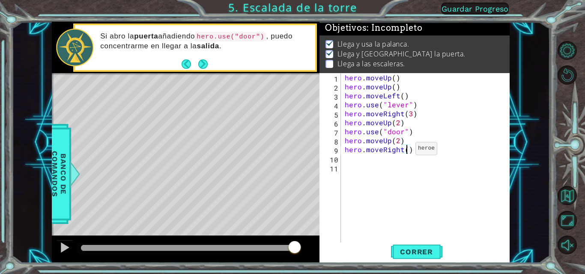
type textarea "hero.moveRight(3)"
click at [345, 160] on div "hero . moveUp ( ) hero . moveUp ( ) hero . moveLeft ( ) hero . use ( "lever" ) …" at bounding box center [427, 167] width 169 height 189
type textarea "h"
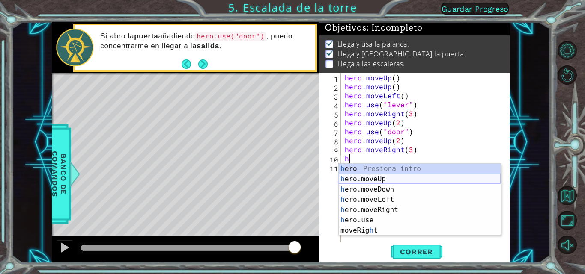
click at [377, 181] on div "h ero Presiona intro h ero.moveUp Presiona intro h ero.moveDown Presiona intro …" at bounding box center [420, 210] width 162 height 92
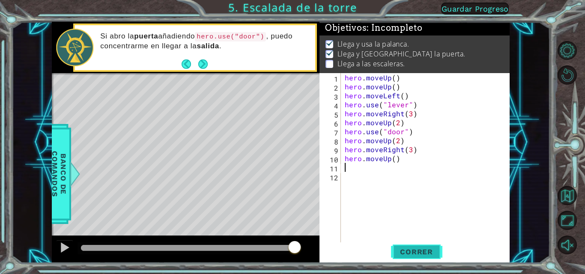
click at [412, 245] on button "Correr" at bounding box center [416, 252] width 51 height 19
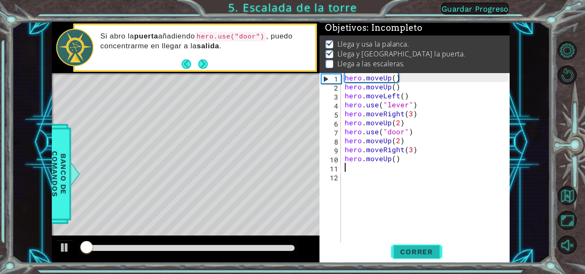
scroll to position [6, 0]
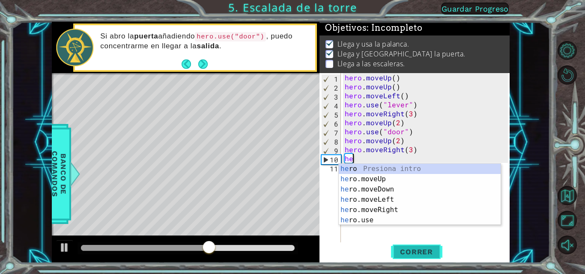
type textarea "h"
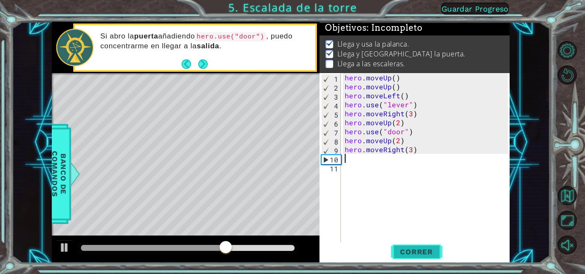
type textarea "h"
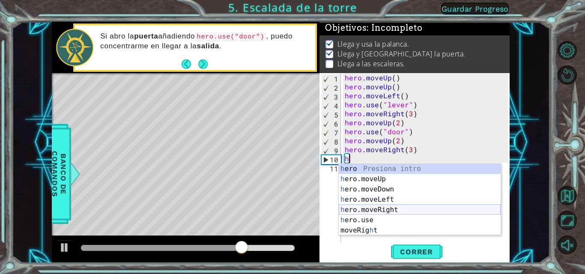
click at [385, 208] on div "h ero Presiona intro h ero.moveUp Presiona intro h ero.moveDown Presiona intro …" at bounding box center [420, 210] width 162 height 92
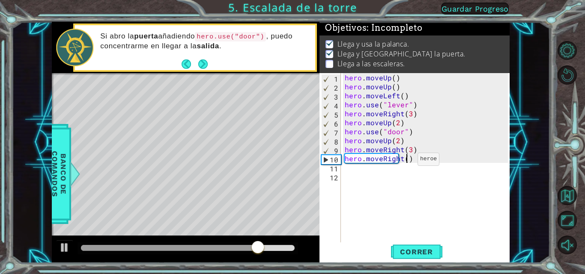
click at [407, 161] on div "hero . moveUp ( ) hero . moveUp ( ) hero . moveLeft ( ) hero . use ( "lever" ) …" at bounding box center [427, 167] width 169 height 189
type textarea "hero.moveRight(3)"
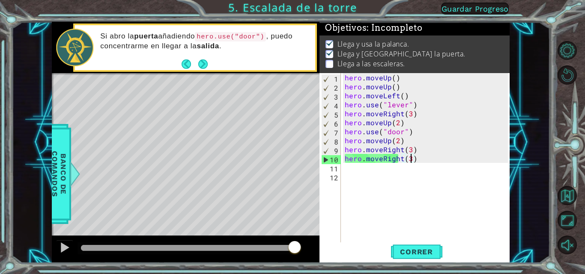
click at [347, 167] on div "hero . moveUp ( ) hero . moveUp ( ) hero . moveLeft ( ) hero . use ( "lever" ) …" at bounding box center [427, 167] width 169 height 189
type textarea "h"
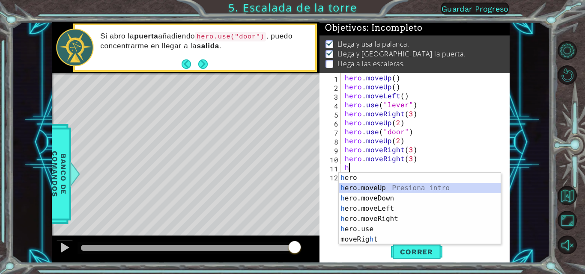
click at [379, 187] on div "h ero Presiona intro h ero.moveUp Presiona intro h ero.moveDown Presiona intro …" at bounding box center [420, 219] width 162 height 92
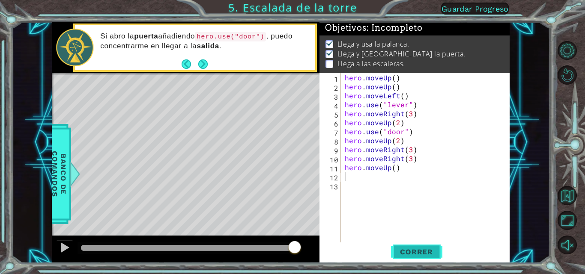
click at [411, 249] on span "Correr" at bounding box center [416, 252] width 50 height 9
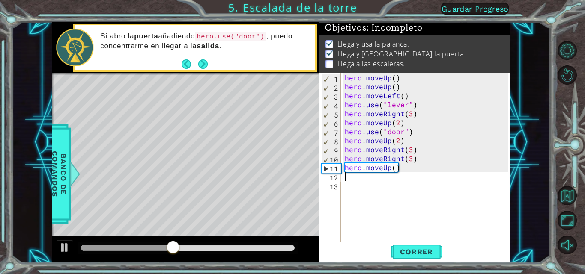
click at [415, 185] on div "hero . moveUp ( ) hero . moveUp ( ) hero . moveLeft ( ) hero . use ( "lever" ) …" at bounding box center [427, 167] width 169 height 189
click at [417, 160] on div "hero . moveUp ( ) hero . moveUp ( ) hero . moveLeft ( ) hero . use ( "lever" ) …" at bounding box center [427, 167] width 169 height 189
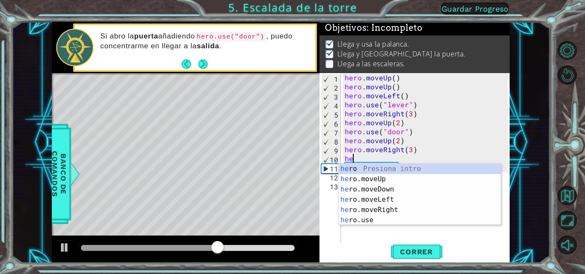
type textarea "h"
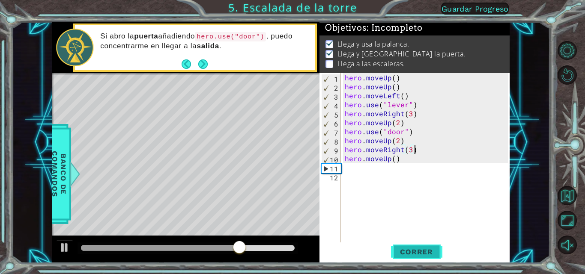
click at [412, 247] on button "Correr" at bounding box center [416, 252] width 51 height 19
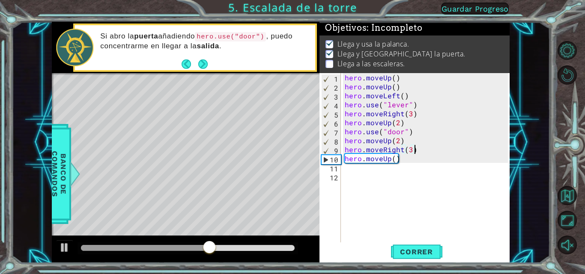
click at [400, 160] on div "hero . moveUp ( ) hero . moveUp ( ) hero . moveLeft ( ) hero . use ( "lever" ) …" at bounding box center [427, 167] width 169 height 189
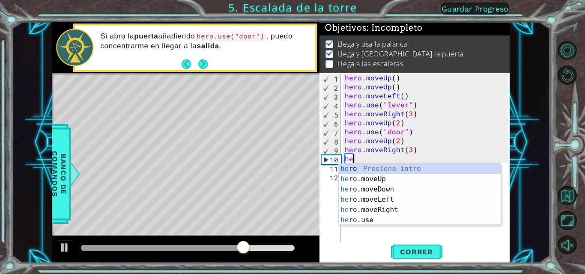
type textarea "h"
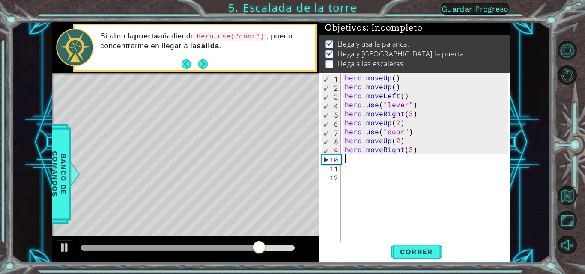
type textarea "h"
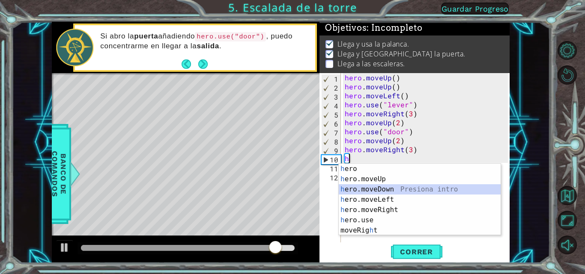
click at [372, 187] on div "h ero Presiona intro h ero.moveUp Presiona intro h ero.moveDown Presiona intro …" at bounding box center [420, 210] width 162 height 92
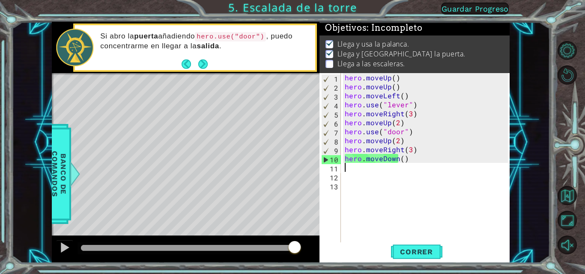
drag, startPoint x: 407, startPoint y: 248, endPoint x: 382, endPoint y: 212, distance: 43.6
click at [382, 212] on div "hero . moveUp ( ) hero . moveUp ( ) hero . moveLeft ( ) hero . use ( "lever" ) …" at bounding box center [427, 167] width 169 height 189
click at [414, 251] on span "Correr" at bounding box center [416, 252] width 50 height 9
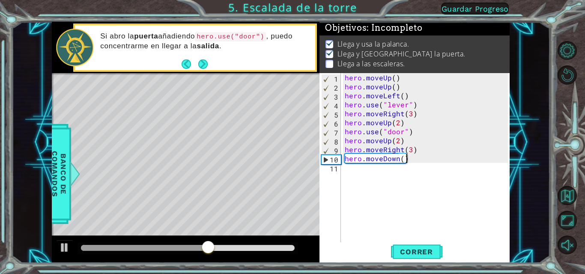
click at [414, 160] on div "hero . moveUp ( ) hero . moveUp ( ) hero . moveLeft ( ) hero . use ( "lever" ) …" at bounding box center [427, 167] width 169 height 189
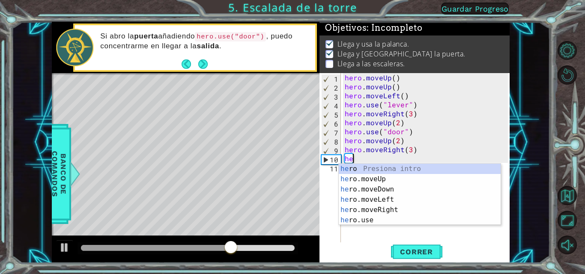
type textarea "h"
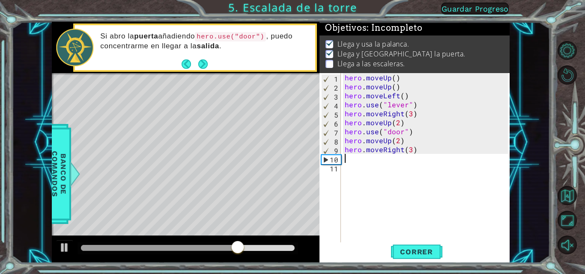
type textarea "hero.moveRight(3)"
click at [346, 157] on div "hero . moveUp ( ) hero . moveUp ( ) hero . moveLeft ( ) hero . use ( "lever" ) …" at bounding box center [427, 167] width 169 height 189
type textarea "h"
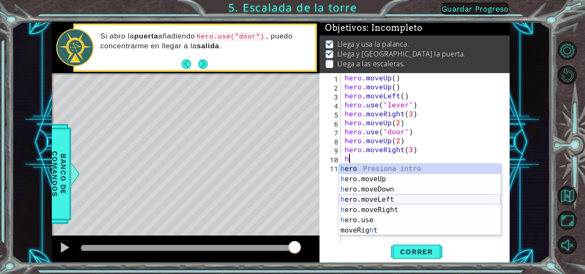
click at [375, 197] on div "h ero Presiona intro h ero.moveUp Presiona intro h ero.moveDown Presiona intro …" at bounding box center [420, 210] width 162 height 92
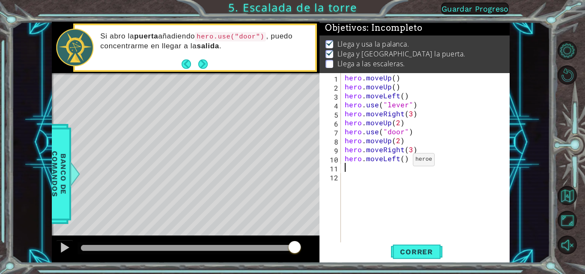
click at [402, 162] on div "hero . moveUp ( ) hero . moveUp ( ) hero . moveLeft ( ) hero . use ( "lever" ) …" at bounding box center [427, 167] width 169 height 189
type textarea "hero.moveLeft(3)"
click at [346, 170] on div "hero . moveUp ( ) hero . moveUp ( ) hero . moveLeft ( ) hero . use ( "lever" ) …" at bounding box center [427, 167] width 169 height 189
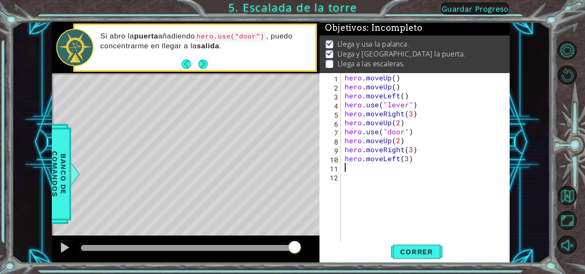
type textarea "h"
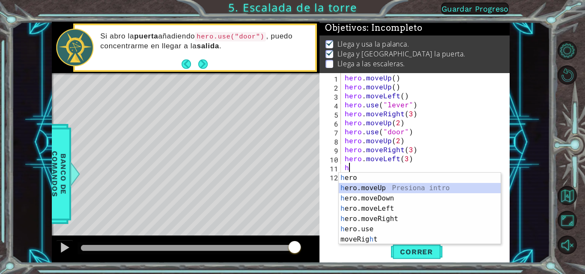
click at [365, 186] on div "h ero Presiona intro h ero.moveUp Presiona intro h ero.moveDown Presiona intro …" at bounding box center [420, 219] width 162 height 92
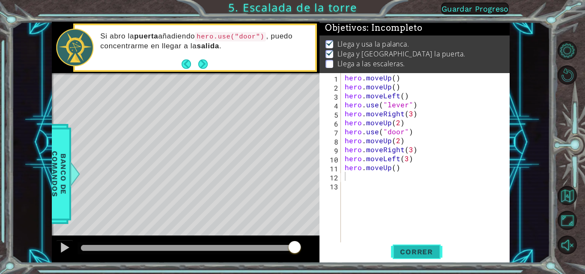
click at [416, 253] on span "Correr" at bounding box center [416, 252] width 50 height 9
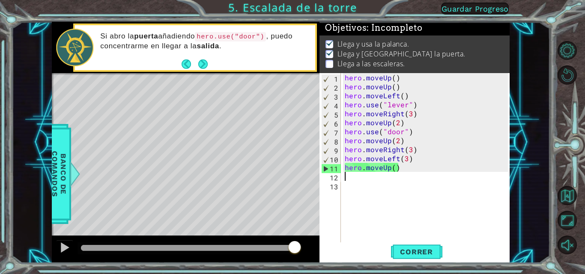
click at [407, 168] on div "hero . moveUp ( ) hero . moveUp ( ) hero . moveLeft ( ) hero . use ( "lever" ) …" at bounding box center [427, 167] width 169 height 189
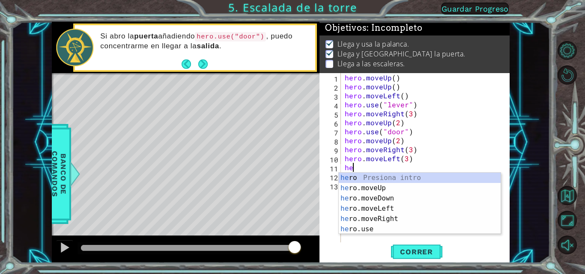
type textarea "h"
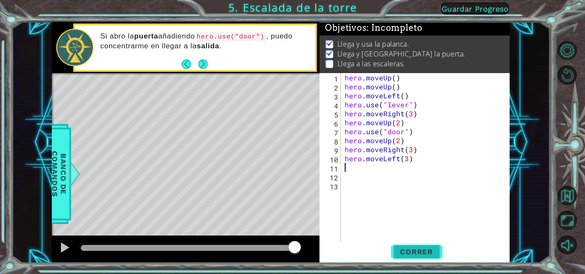
click at [409, 247] on button "Correr" at bounding box center [416, 252] width 51 height 19
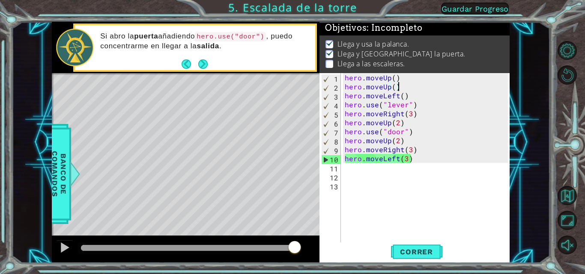
click at [402, 88] on div "hero . moveUp ( ) hero . moveUp ( ) hero . moveLeft ( ) hero . use ( "lever" ) …" at bounding box center [427, 167] width 169 height 189
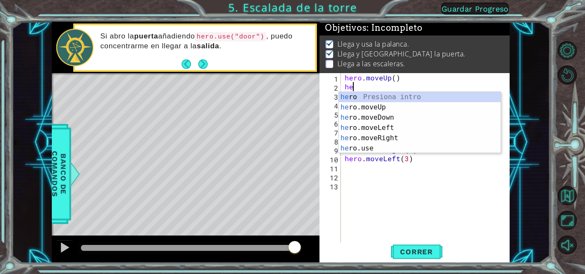
type textarea "h"
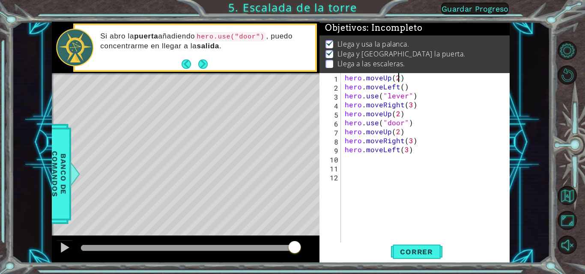
scroll to position [0, 3]
click at [401, 254] on span "Correr" at bounding box center [416, 252] width 50 height 9
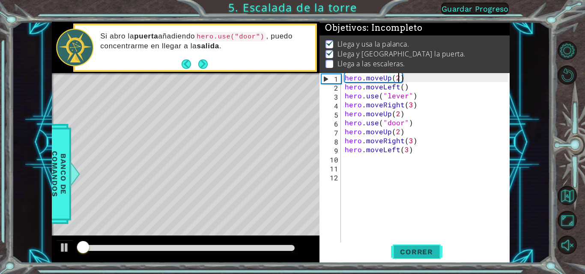
click at [401, 254] on span "Correr" at bounding box center [416, 252] width 50 height 9
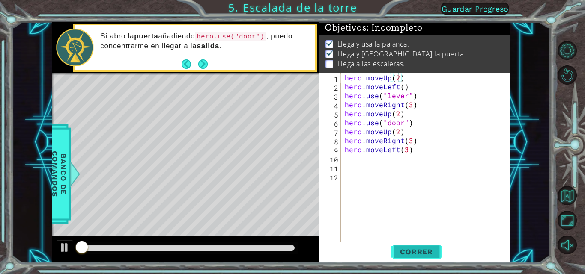
click at [401, 254] on span "Correr" at bounding box center [416, 252] width 50 height 9
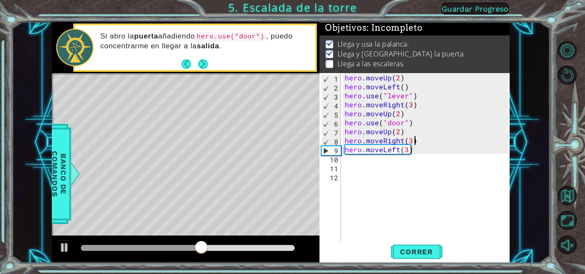
click at [420, 140] on div "hero . moveUp ( 2 ) hero . moveLeft ( ) hero . use ( "lever" ) hero . moveRight…" at bounding box center [427, 167] width 169 height 189
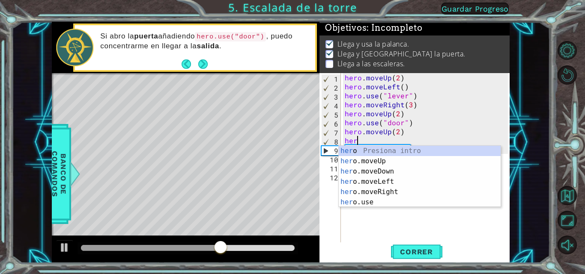
scroll to position [0, 0]
type textarea "h"
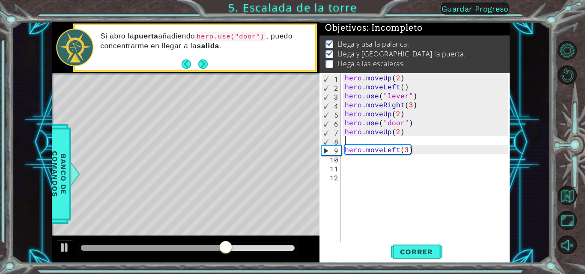
type textarea "hero.moveUp(2)"
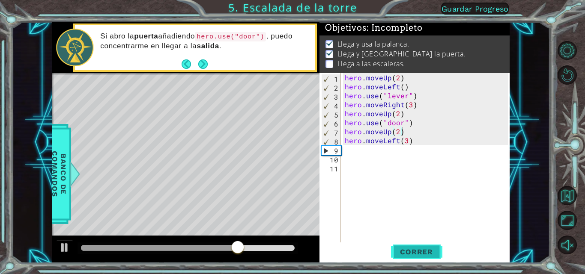
click at [413, 252] on span "Correr" at bounding box center [416, 252] width 50 height 9
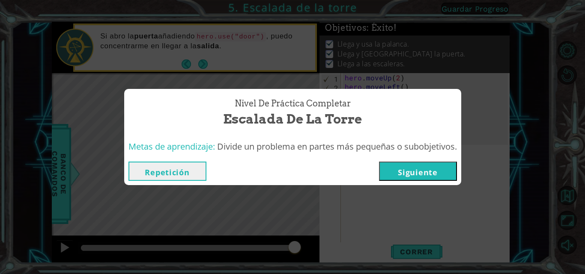
click at [428, 171] on button "Siguiente" at bounding box center [418, 171] width 78 height 19
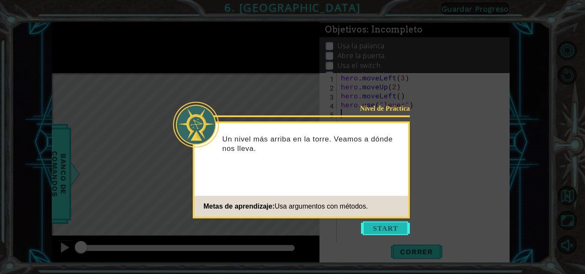
click at [386, 230] on button "Start" at bounding box center [385, 229] width 49 height 14
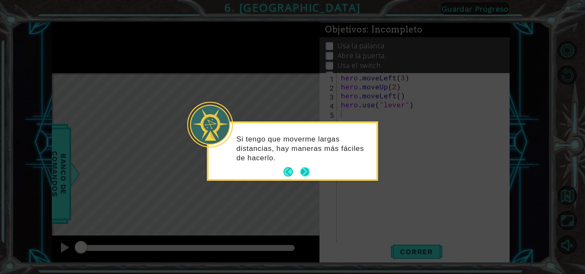
click at [303, 172] on button "Next" at bounding box center [304, 171] width 9 height 9
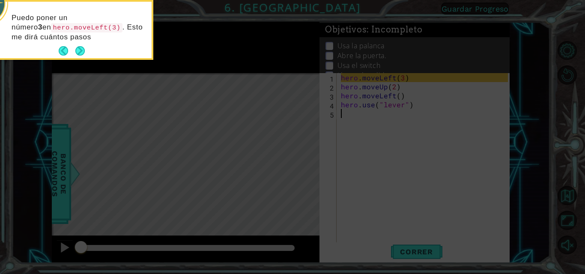
click at [77, 45] on footer at bounding box center [72, 51] width 26 height 13
click at [78, 48] on button "Next" at bounding box center [79, 50] width 9 height 9
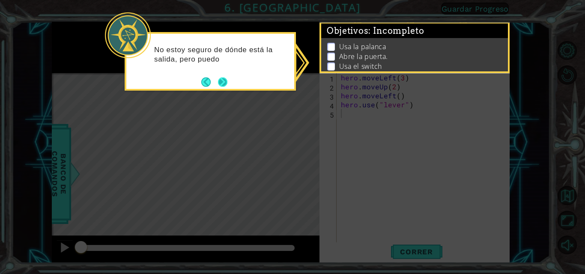
click at [225, 78] on button "Next" at bounding box center [222, 81] width 9 height 9
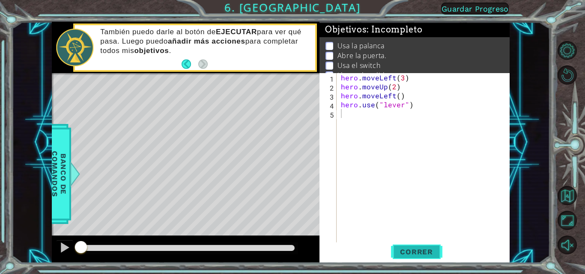
click at [416, 250] on span "Correr" at bounding box center [416, 252] width 50 height 9
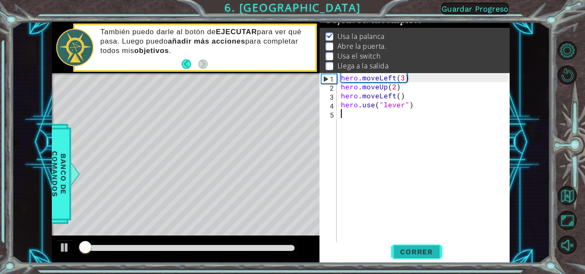
scroll to position [11, 0]
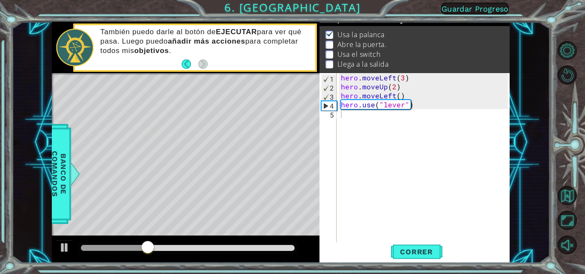
drag, startPoint x: 416, startPoint y: 250, endPoint x: 345, endPoint y: 190, distance: 93.5
click at [345, 190] on div "1 2 3 4 5 hero . moveLeft ( 3 ) hero . moveUp ( 2 ) hero . moveLeft ( ) hero . …" at bounding box center [414, 168] width 190 height 190
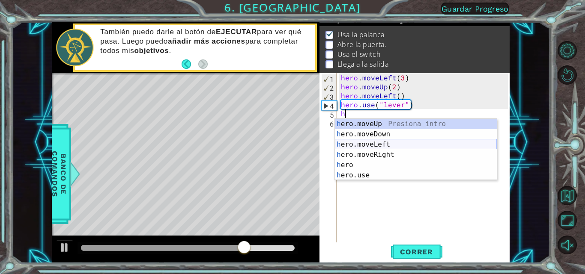
click at [370, 142] on div "h ero.moveUp Presiona intro h ero.moveDown Presiona intro h ero.moveLeft Presio…" at bounding box center [416, 160] width 162 height 82
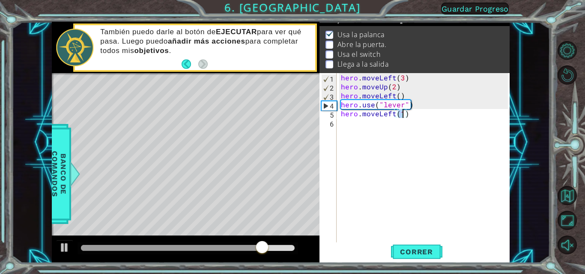
type textarea "hero.moveLeft()"
click at [341, 122] on div "hero . moveLeft ( 3 ) hero . moveUp ( 2 ) hero . moveLeft ( ) hero . use ( "lev…" at bounding box center [425, 167] width 173 height 189
type textarea "h"
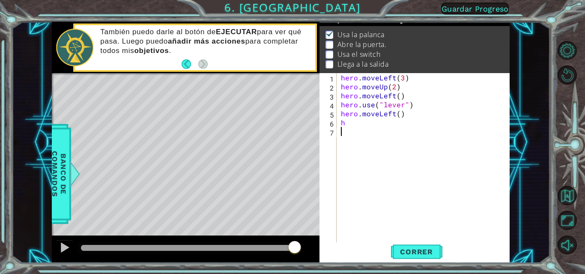
drag, startPoint x: 358, startPoint y: 184, endPoint x: 386, endPoint y: 221, distance: 45.9
click at [386, 221] on div "hero . moveLeft ( 3 ) hero . moveUp ( 2 ) hero . moveLeft ( ) hero . use ( "lev…" at bounding box center [425, 167] width 173 height 189
click at [350, 130] on div "hero . moveLeft ( 3 ) hero . moveUp ( 2 ) hero . moveLeft ( ) hero . use ( "lev…" at bounding box center [425, 167] width 173 height 189
click at [348, 119] on div "hero . moveLeft ( 3 ) hero . moveUp ( 2 ) hero . moveLeft ( ) hero . use ( "lev…" at bounding box center [425, 167] width 173 height 189
type textarea "h"
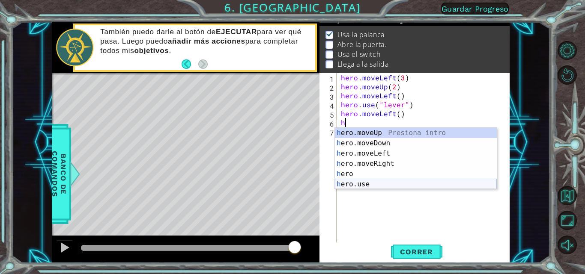
click at [345, 186] on div "h ero.moveUp Presiona intro h ero.moveDown Presiona intro h ero.moveLeft Presio…" at bounding box center [416, 169] width 162 height 82
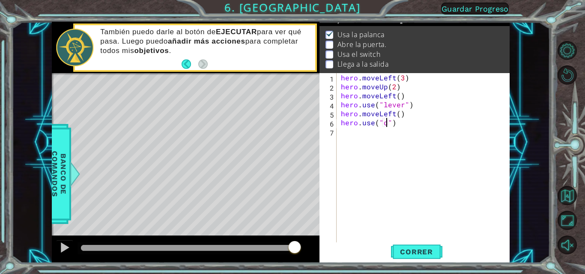
scroll to position [0, 3]
type textarea "hero.use("door")"
click at [339, 132] on div "hero . moveLeft ( 3 ) hero . moveUp ( 2 ) hero . moveLeft ( ) hero . use ( "lev…" at bounding box center [425, 167] width 173 height 189
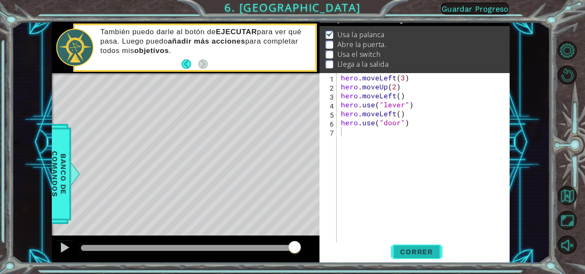
click at [408, 248] on span "Correr" at bounding box center [416, 252] width 50 height 9
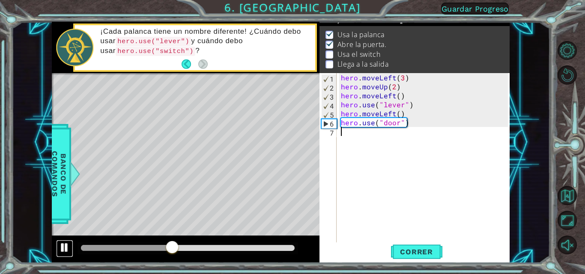
click at [65, 250] on div at bounding box center [64, 247] width 11 height 11
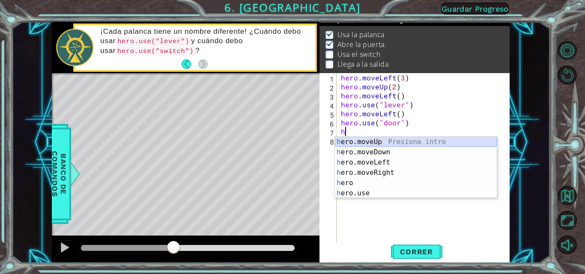
click at [376, 144] on div "h ero.moveUp Presiona intro h ero.moveDown Presiona intro h ero.moveLeft Presio…" at bounding box center [416, 178] width 162 height 82
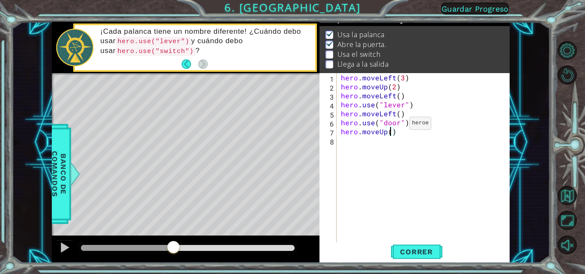
type textarea "hero.moveUp(2)"
click at [345, 142] on div "hero . moveLeft ( 3 ) hero . moveUp ( 2 ) hero . moveLeft ( ) hero . use ( "lev…" at bounding box center [425, 167] width 173 height 189
click at [407, 245] on button "Correr" at bounding box center [416, 252] width 51 height 19
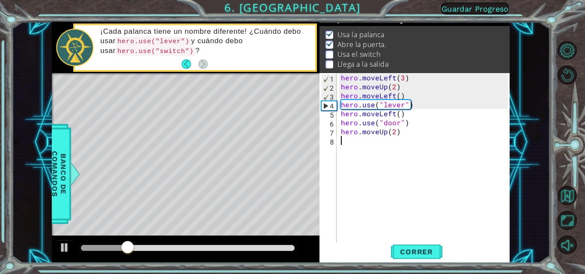
click at [379, 175] on div "hero . moveLeft ( 3 ) hero . moveUp ( 2 ) hero . moveLeft ( ) hero . use ( "lev…" at bounding box center [425, 167] width 173 height 189
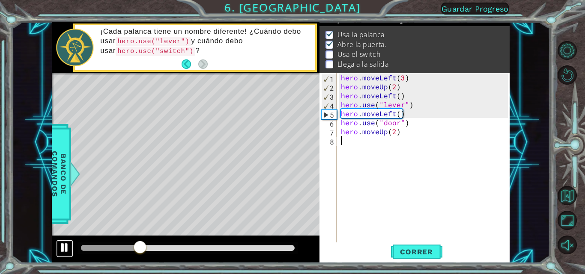
click at [63, 248] on div at bounding box center [64, 247] width 11 height 11
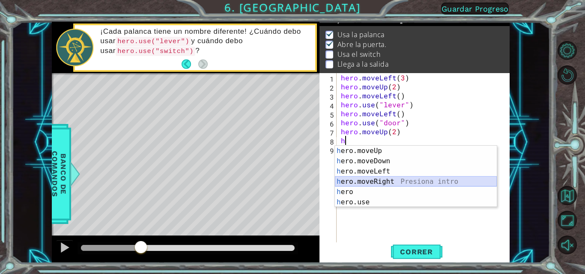
drag, startPoint x: 376, startPoint y: 181, endPoint x: 369, endPoint y: 180, distance: 7.0
click at [369, 180] on div "h ero.moveUp Presiona intro h ero.moveDown Presiona intro h ero.moveLeft Presio…" at bounding box center [416, 187] width 162 height 82
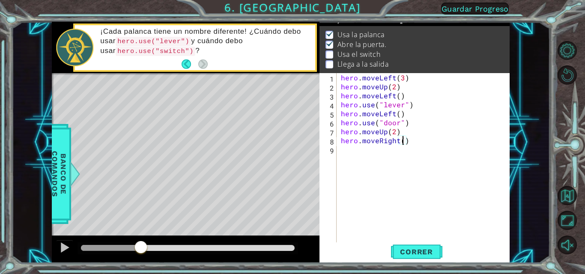
type textarea "hero.moveRight(2)"
click at [341, 148] on div "hero . moveLeft ( 3 ) hero . moveUp ( 2 ) hero . moveLeft ( ) hero . use ( "lev…" at bounding box center [425, 167] width 173 height 189
type textarea "h"
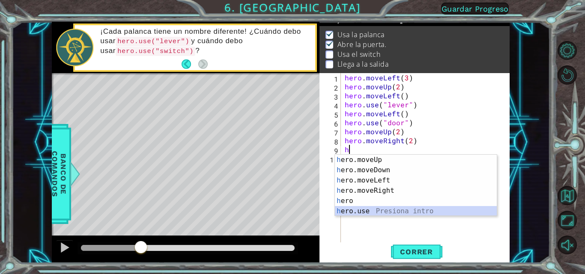
drag, startPoint x: 353, startPoint y: 212, endPoint x: 357, endPoint y: 233, distance: 21.4
click at [357, 233] on div "hero . moveLeft ( 3 ) hero . moveUp ( 2 ) hero . moveLeft ( ) hero . use ( "lev…" at bounding box center [427, 167] width 169 height 189
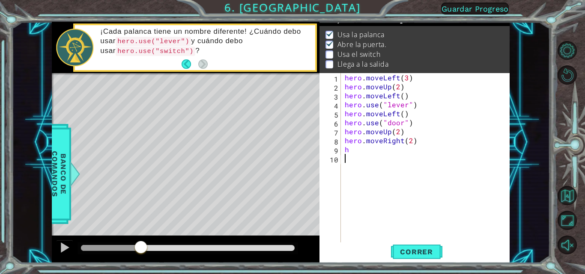
click at [356, 154] on div "hero . moveLeft ( 3 ) hero . moveUp ( 2 ) hero . moveLeft ( ) hero . use ( "lev…" at bounding box center [427, 167] width 169 height 189
type textarea "h"
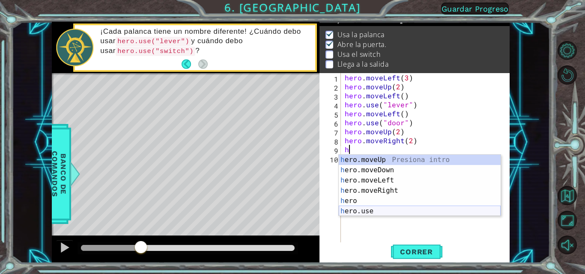
click at [356, 210] on div "h ero.moveUp Presiona intro h ero.moveDown Presiona intro h ero.moveLeft Presio…" at bounding box center [420, 196] width 162 height 82
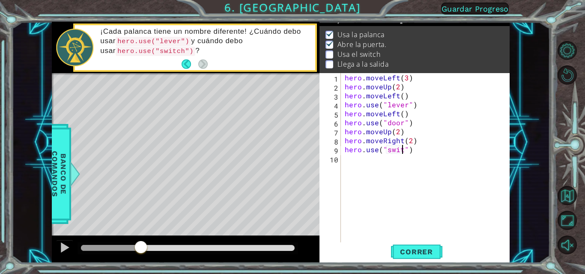
scroll to position [0, 4]
type textarea "hero.use("switch")"
click at [343, 162] on div "hero . moveLeft ( 3 ) hero . moveUp ( 2 ) hero . moveLeft ( ) hero . use ( "lev…" at bounding box center [427, 167] width 169 height 189
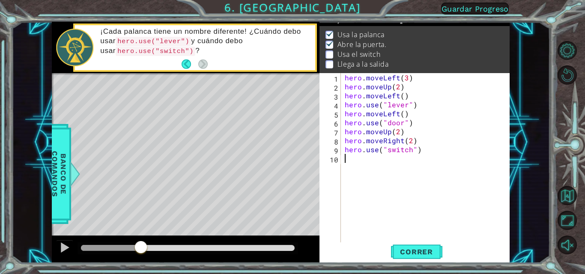
click at [343, 162] on div "hero . moveLeft ( 3 ) hero . moveUp ( 2 ) hero . moveLeft ( ) hero . use ( "lev…" at bounding box center [427, 167] width 169 height 189
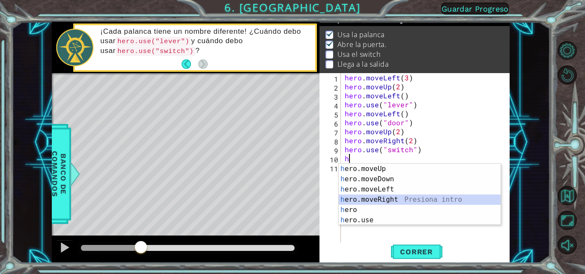
click at [395, 197] on div "h ero.moveUp Presiona intro h ero.moveDown Presiona intro h ero.moveLeft Presio…" at bounding box center [420, 205] width 162 height 82
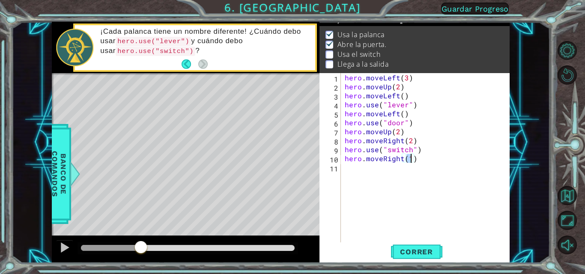
type textarea "hero.moveRight()"
click at [347, 169] on div "hero . moveLeft ( 3 ) hero . moveUp ( 2 ) hero . moveLeft ( ) hero . use ( "lev…" at bounding box center [427, 167] width 169 height 189
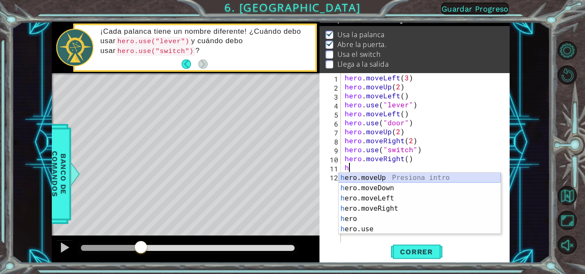
click at [355, 180] on div "h ero.moveUp Presiona intro h ero.moveDown Presiona intro h ero.moveLeft Presio…" at bounding box center [420, 214] width 162 height 82
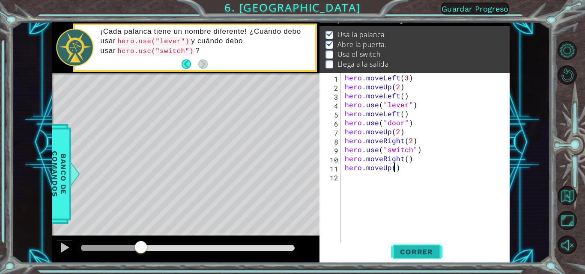
type textarea "hero.moveUp()"
click at [416, 248] on span "Correr" at bounding box center [416, 252] width 50 height 9
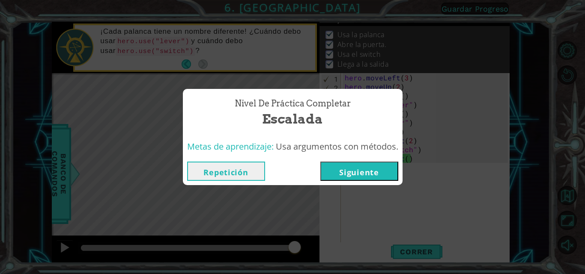
click at [351, 168] on button "Siguiente" at bounding box center [359, 171] width 78 height 19
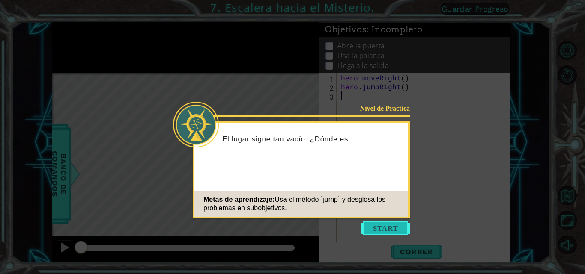
click at [379, 226] on button "Start" at bounding box center [385, 229] width 49 height 14
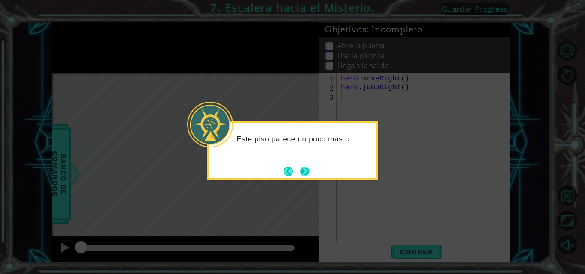
click at [301, 167] on button "Next" at bounding box center [304, 171] width 9 height 9
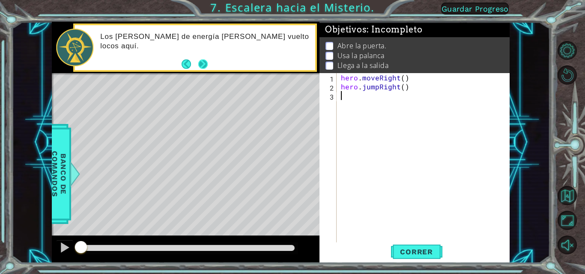
click at [201, 60] on button "Next" at bounding box center [202, 63] width 9 height 9
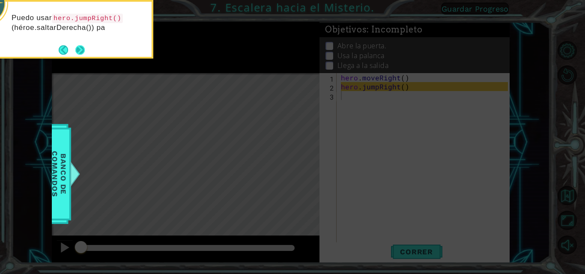
click at [78, 50] on button "Next" at bounding box center [79, 49] width 9 height 9
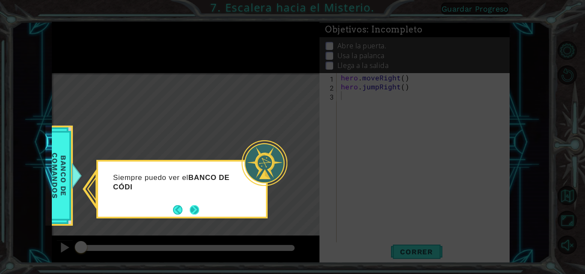
click at [196, 205] on button "Next" at bounding box center [194, 209] width 9 height 9
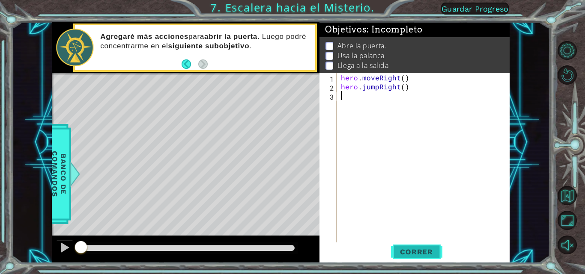
click at [425, 250] on span "Correr" at bounding box center [416, 252] width 50 height 9
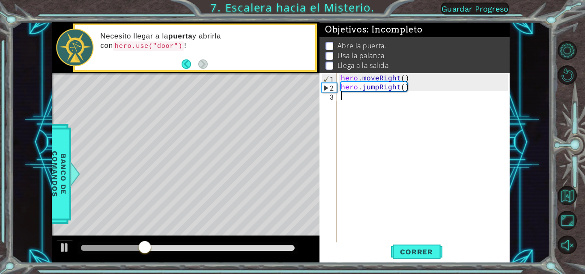
click at [480, 9] on span "Guardar Progreso" at bounding box center [474, 8] width 67 height 9
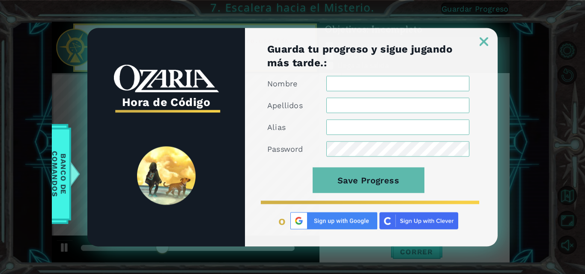
click at [404, 80] on input "Nombre" at bounding box center [397, 83] width 143 height 15
type input "jjjjj"
click at [369, 106] on input "Apellidos" at bounding box center [397, 105] width 143 height 15
type input "yyyyyy"
click at [369, 126] on input "Alias" at bounding box center [397, 126] width 143 height 15
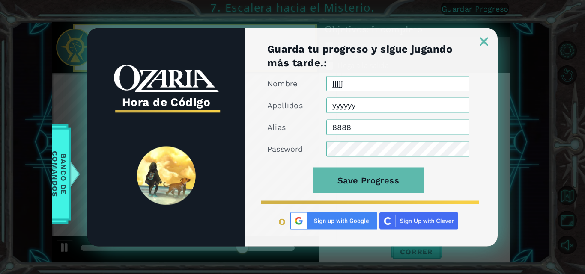
type input "8888"
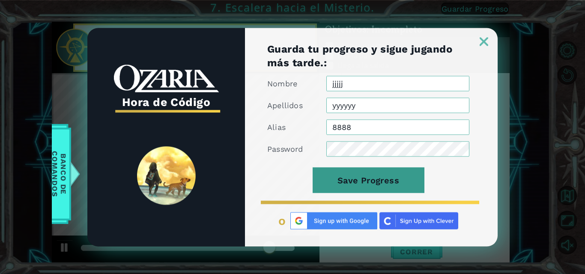
click at [366, 175] on button "Save Progress" at bounding box center [368, 180] width 112 height 26
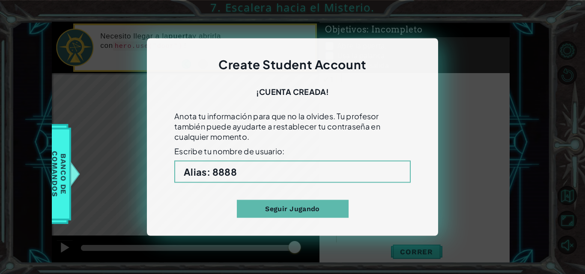
click at [334, 134] on p "Anota tu información para que no la olvides. Tu profesor también puede ayudarte…" at bounding box center [292, 126] width 236 height 31
click at [357, 79] on h2 "Create Student Account" at bounding box center [292, 68] width 236 height 25
click at [348, 84] on div "Create Student Account ¡Cuenta creada! Anota tu información para que no la olvi…" at bounding box center [292, 138] width 291 height 198
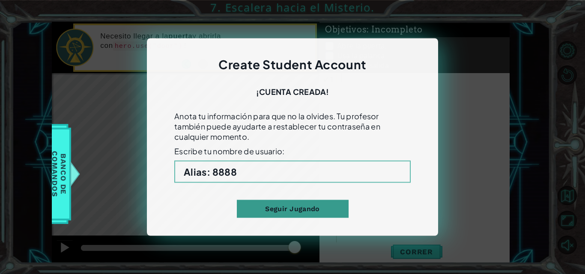
click at [307, 205] on button "Seguir Jugando" at bounding box center [293, 209] width 112 height 18
